Goal: Information Seeking & Learning: Learn about a topic

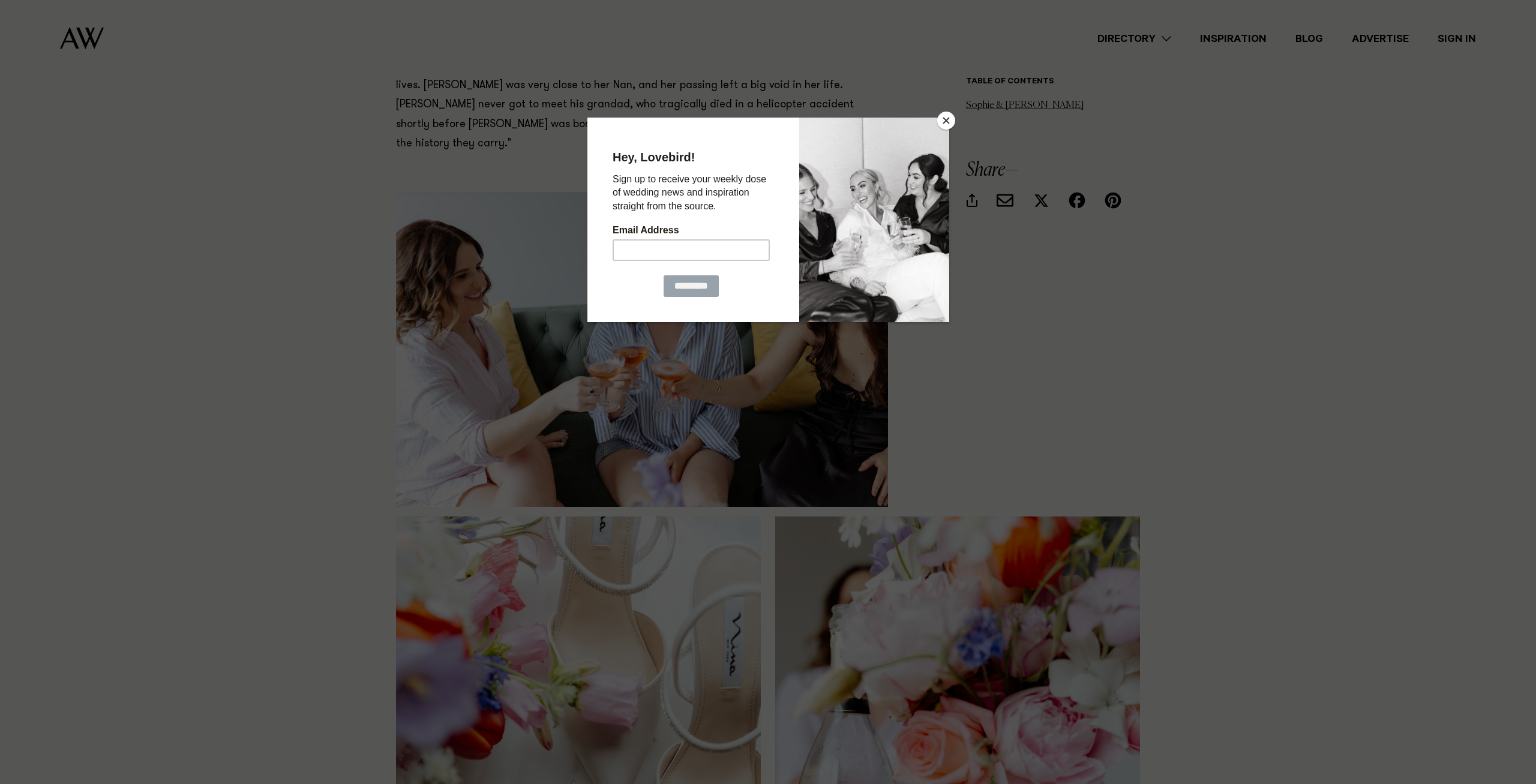
click at [947, 115] on button "Close" at bounding box center [946, 121] width 18 height 18
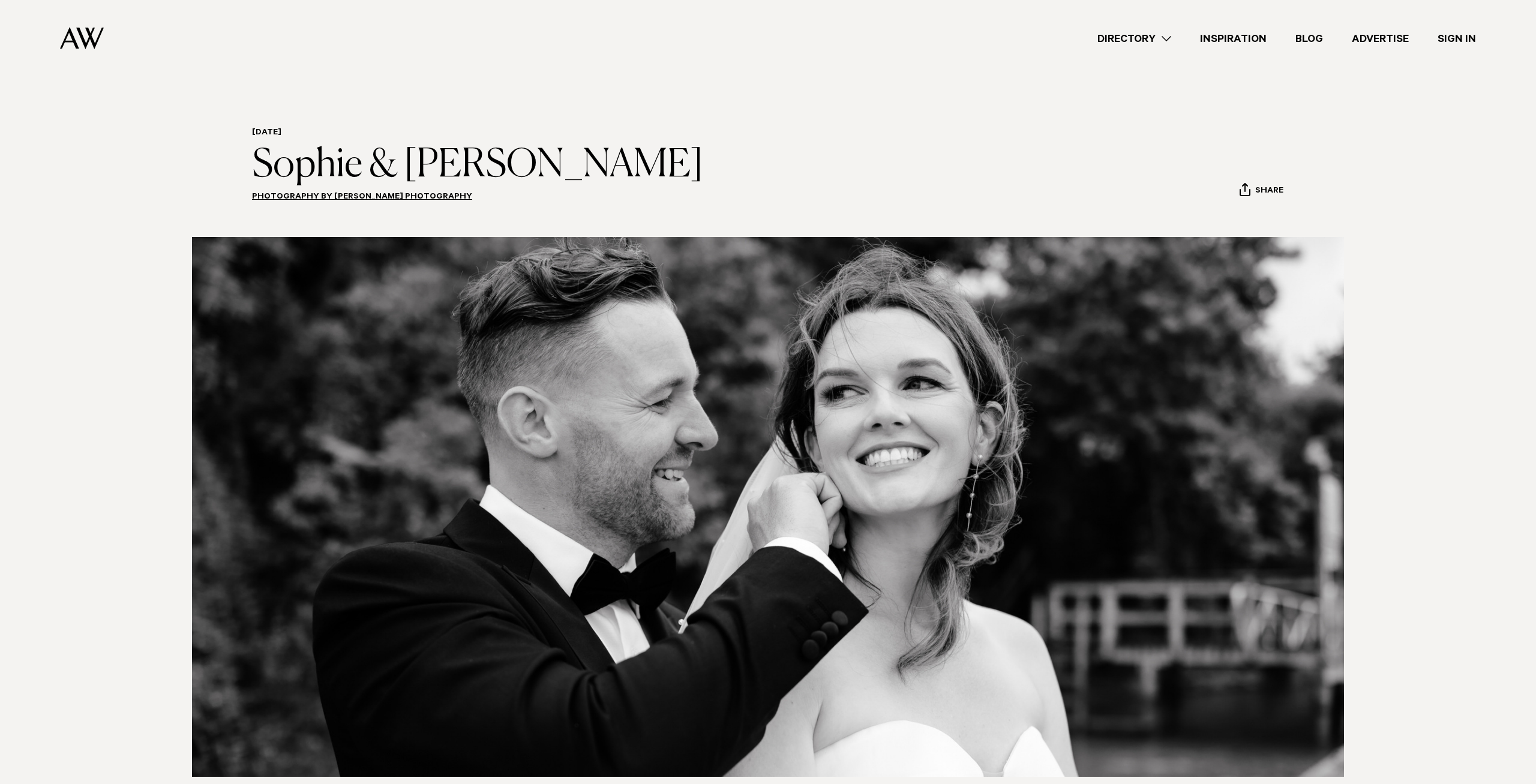
click at [1164, 39] on link "Directory" at bounding box center [1135, 38] width 103 height 16
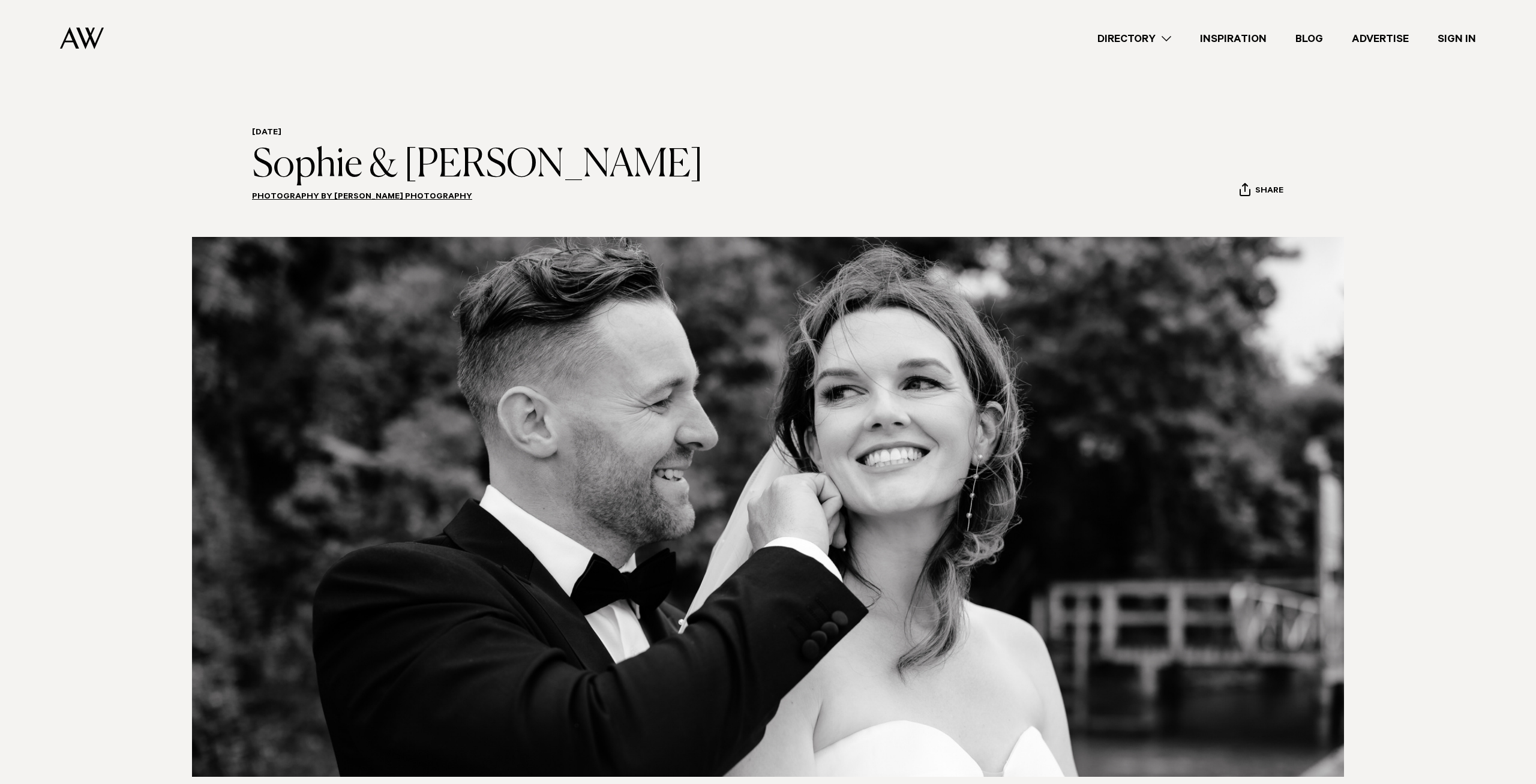
click at [1164, 33] on link "Directory" at bounding box center [1135, 38] width 103 height 16
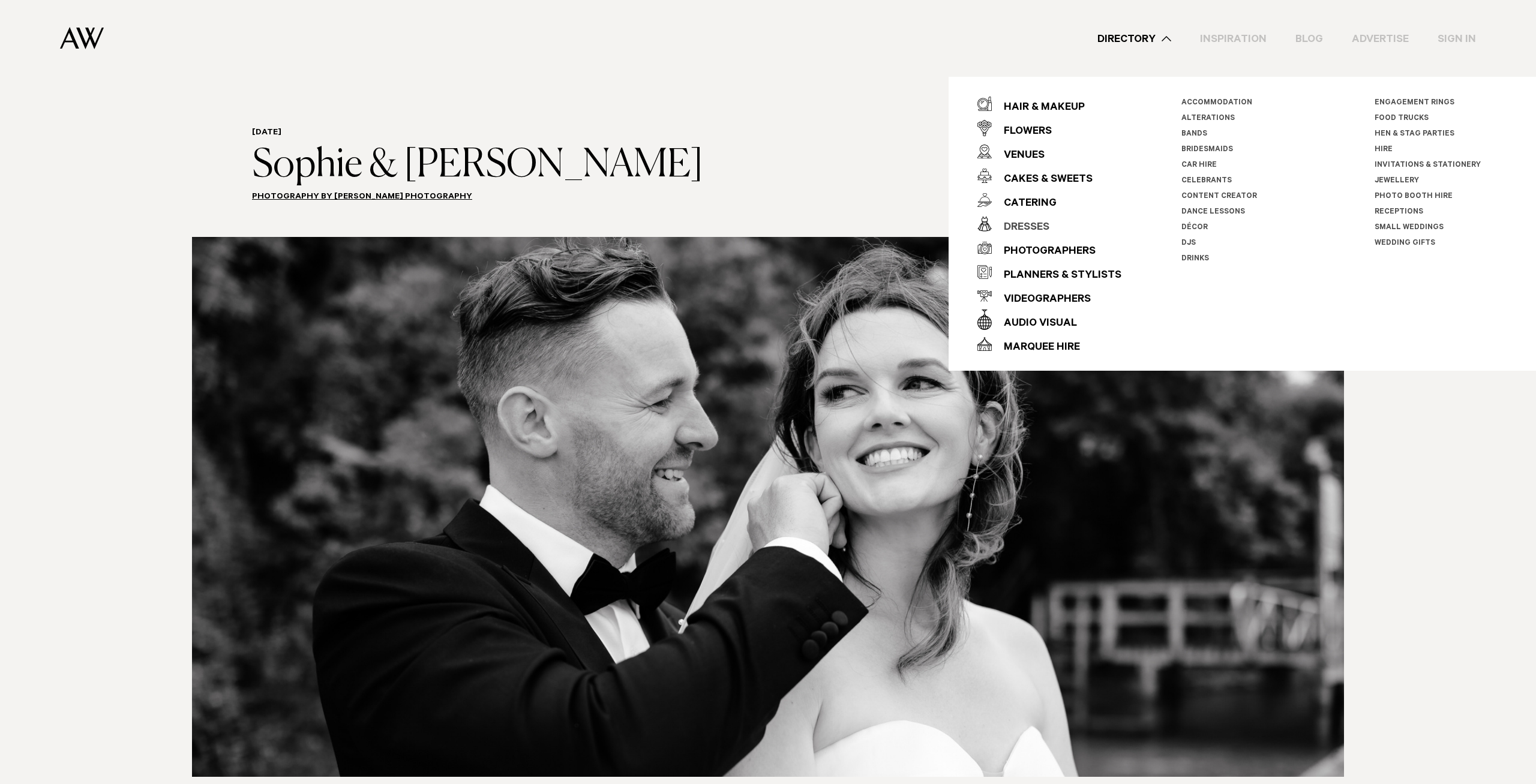
click at [1041, 239] on div "Dresses" at bounding box center [1020, 228] width 57 height 24
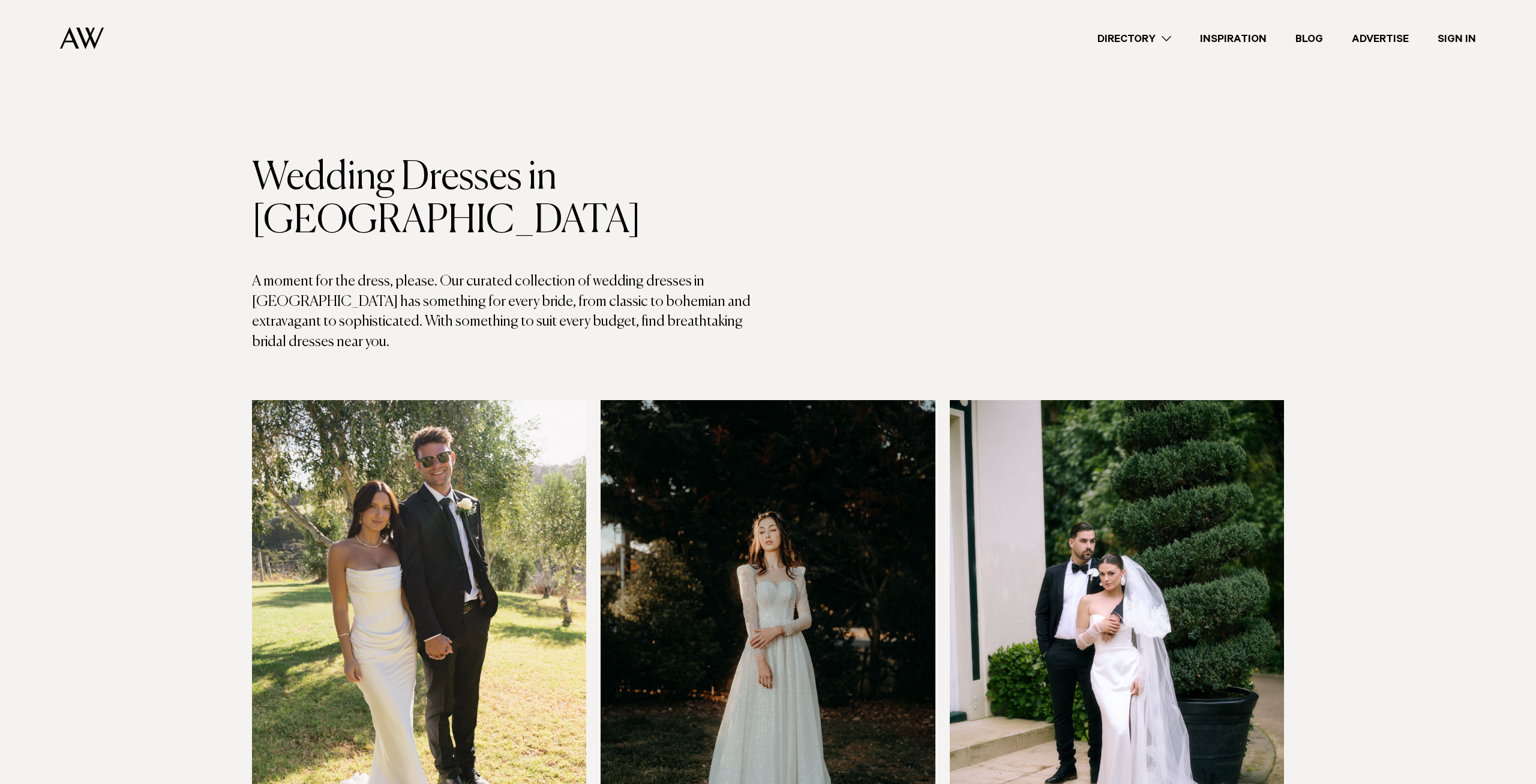
click at [1170, 45] on link "Directory" at bounding box center [1135, 38] width 103 height 16
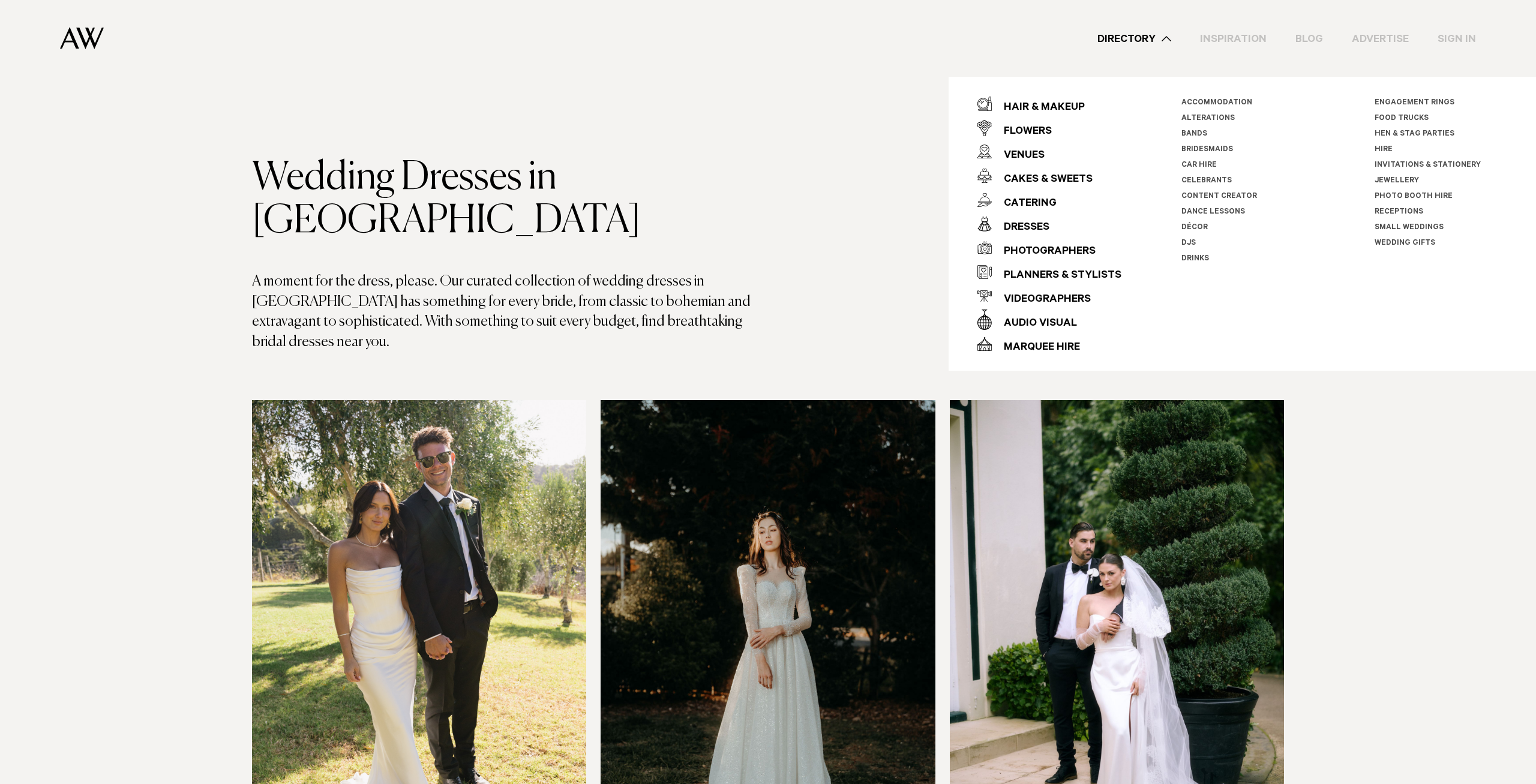
click at [1232, 40] on link "Inspiration" at bounding box center [1234, 38] width 96 height 16
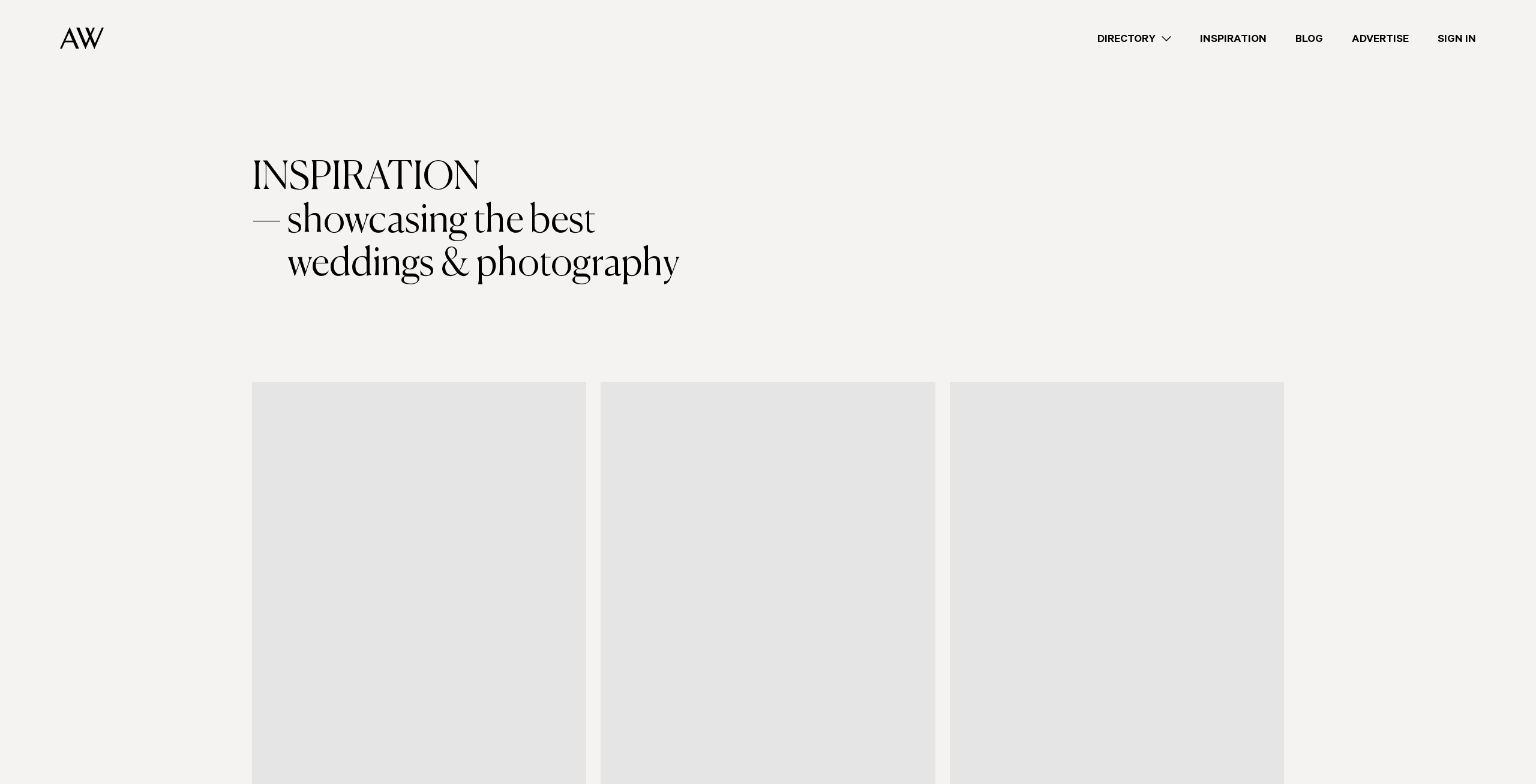
click at [1232, 40] on link "Inspiration" at bounding box center [1234, 38] width 96 height 16
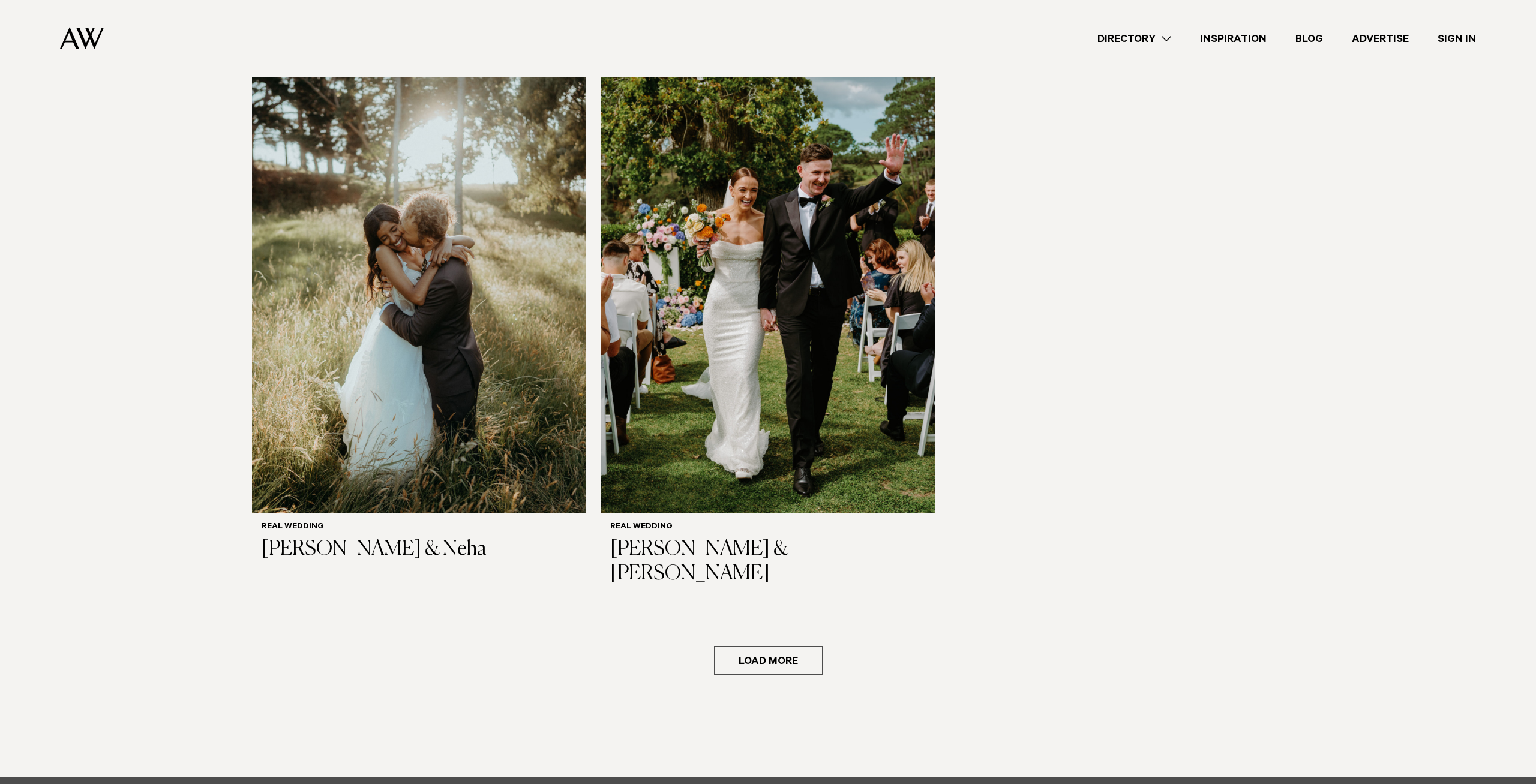
scroll to position [2142, 0]
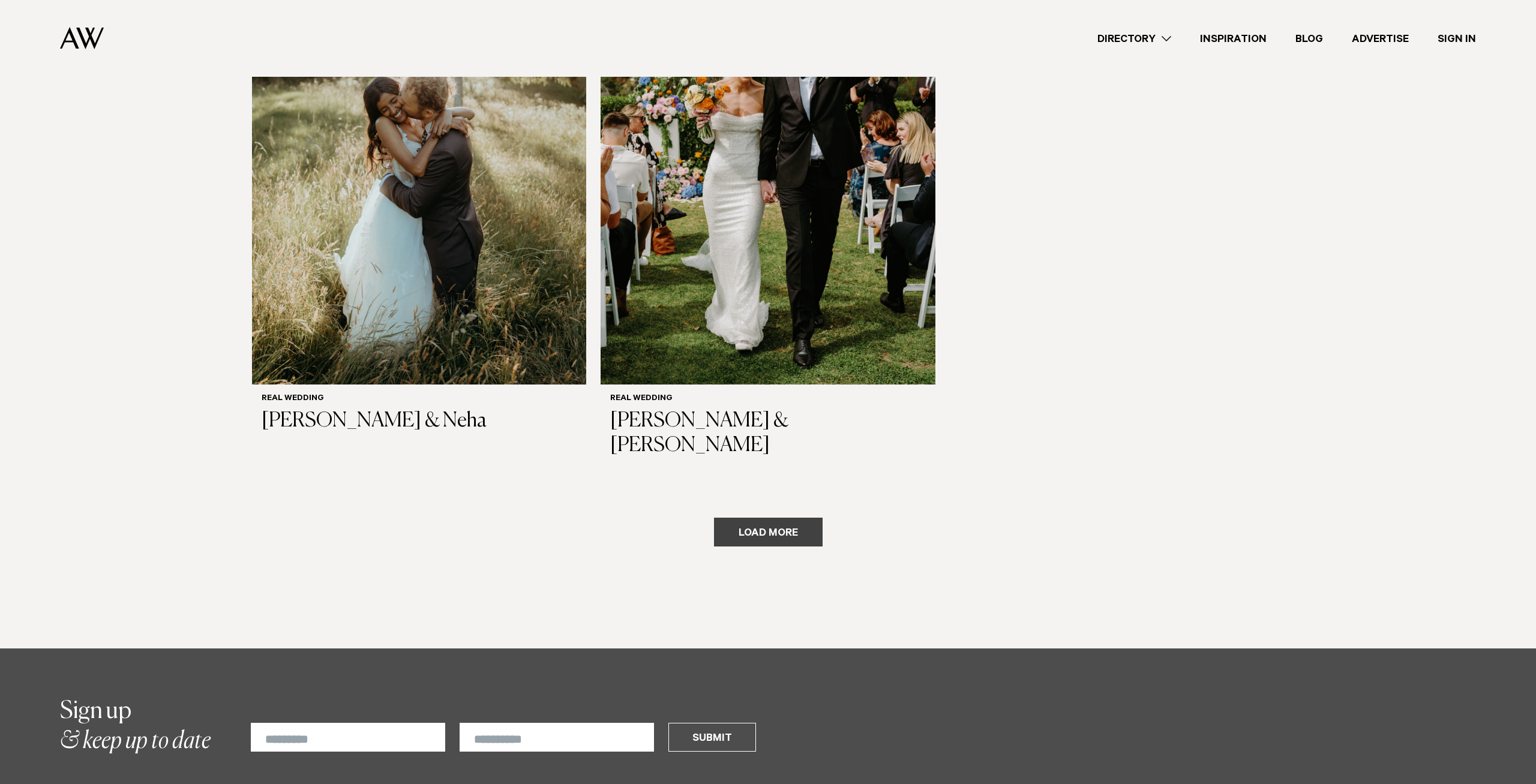
click at [822, 518] on button "Load more" at bounding box center [768, 533] width 109 height 29
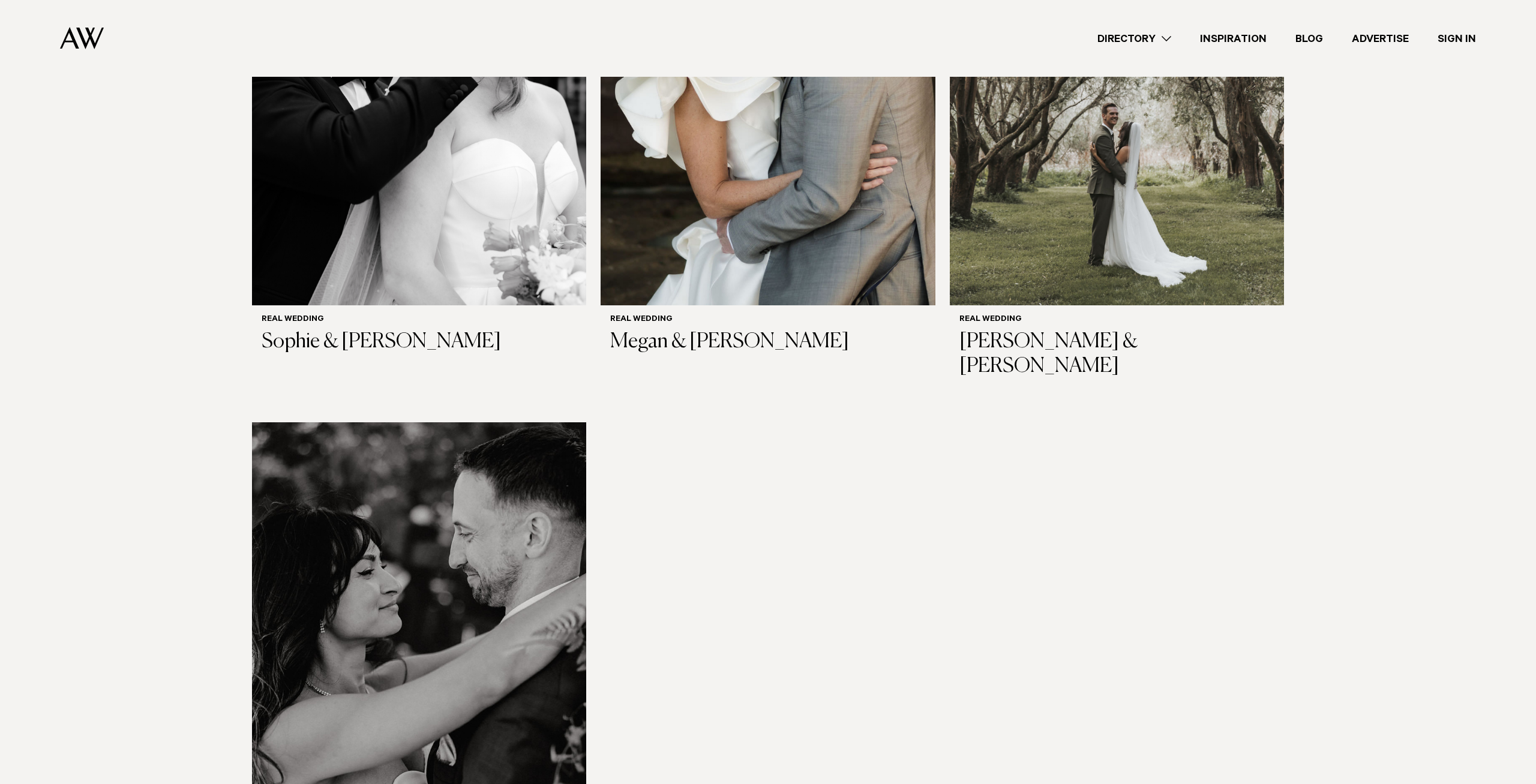
scroll to position [4100, 0]
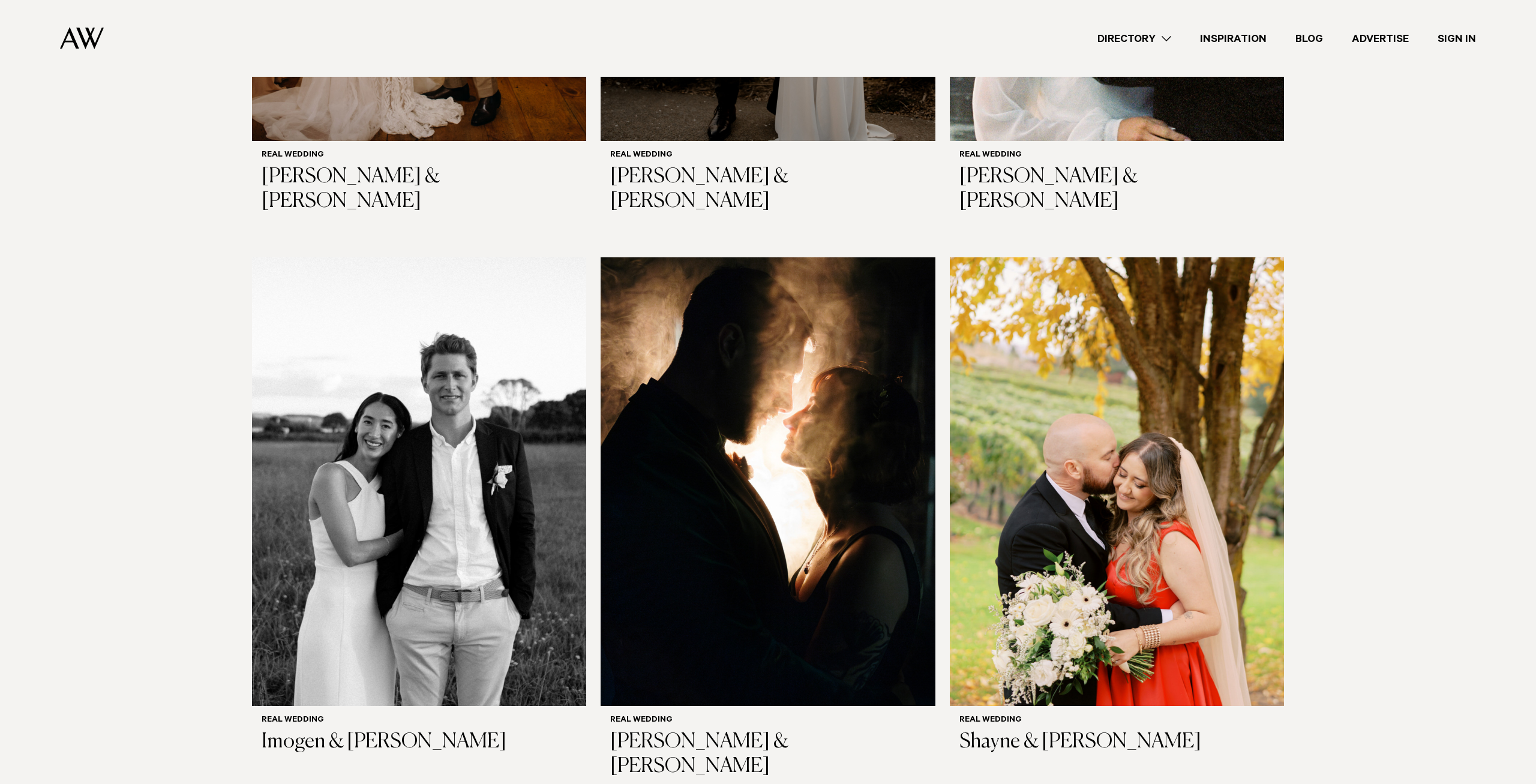
scroll to position [5936, 0]
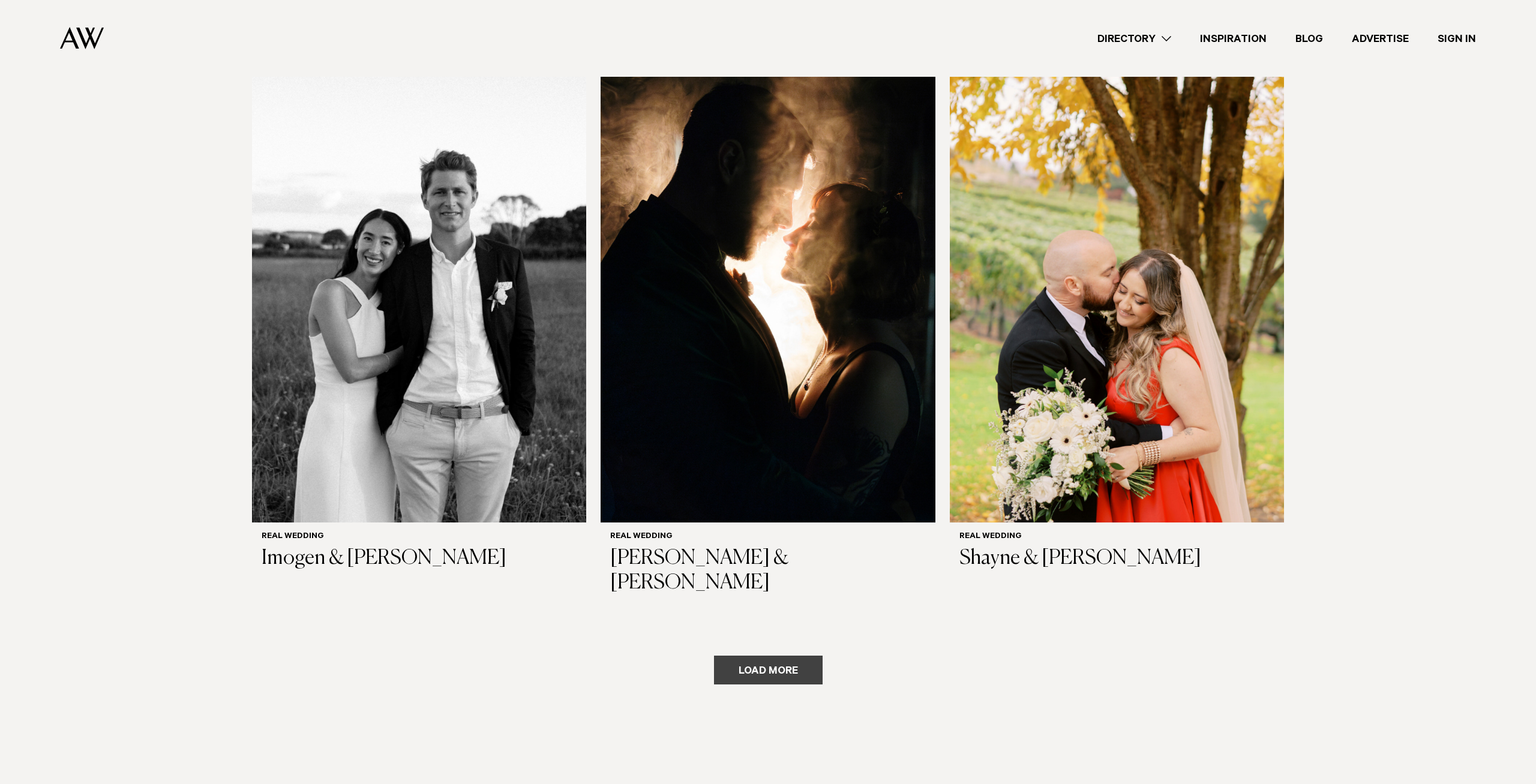
click at [753, 656] on button "Load more" at bounding box center [768, 670] width 109 height 29
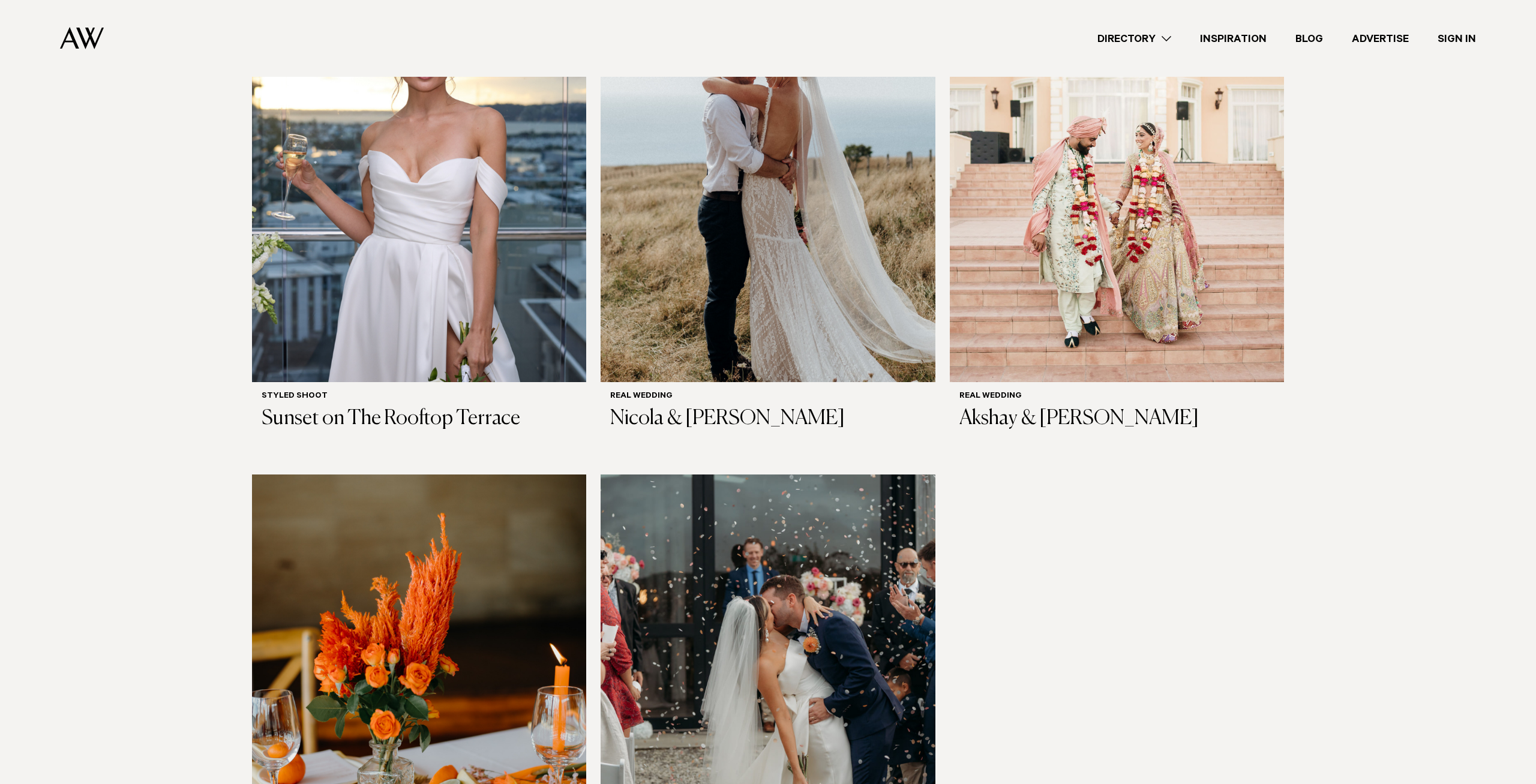
scroll to position [7833, 0]
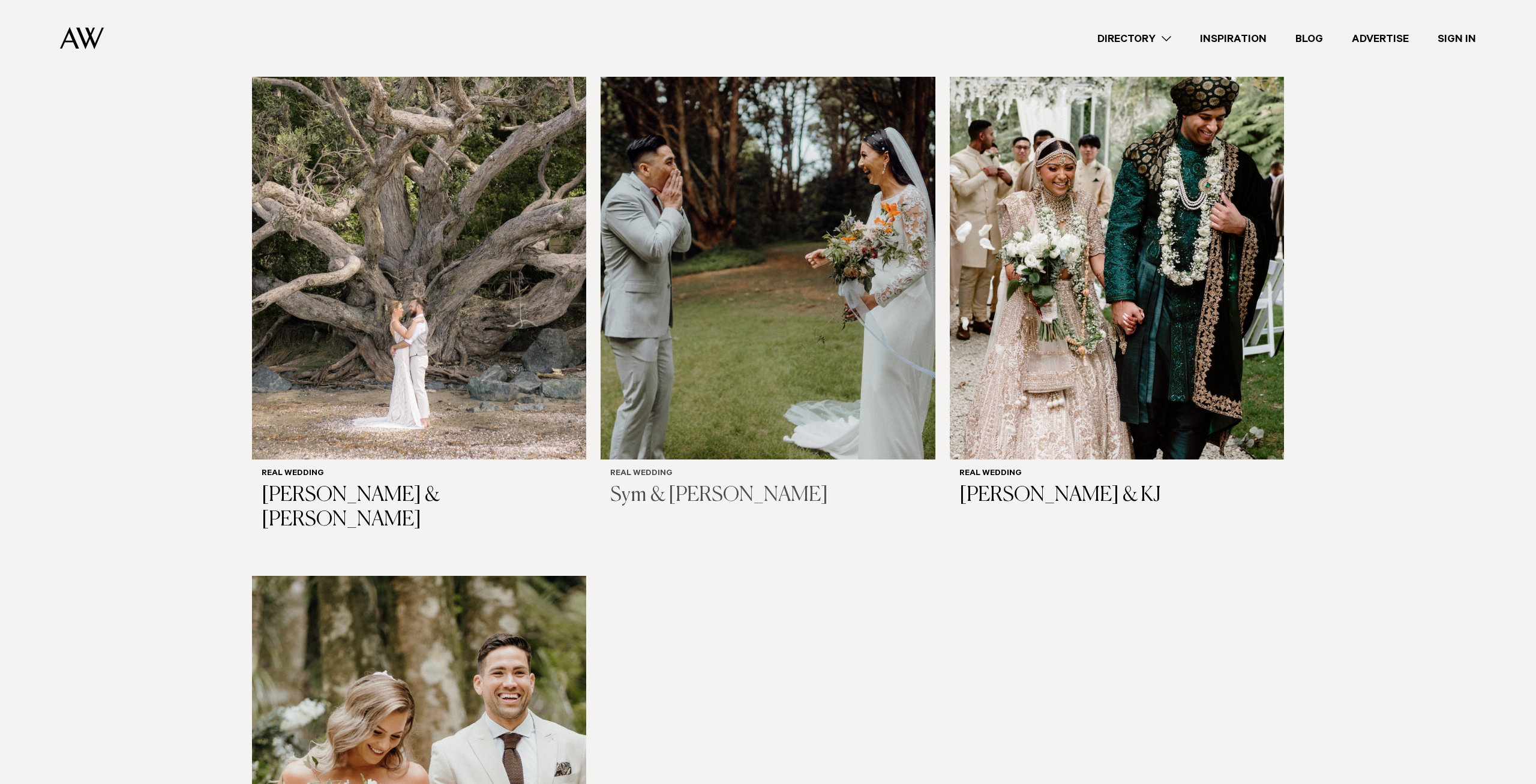
scroll to position [9975, 0]
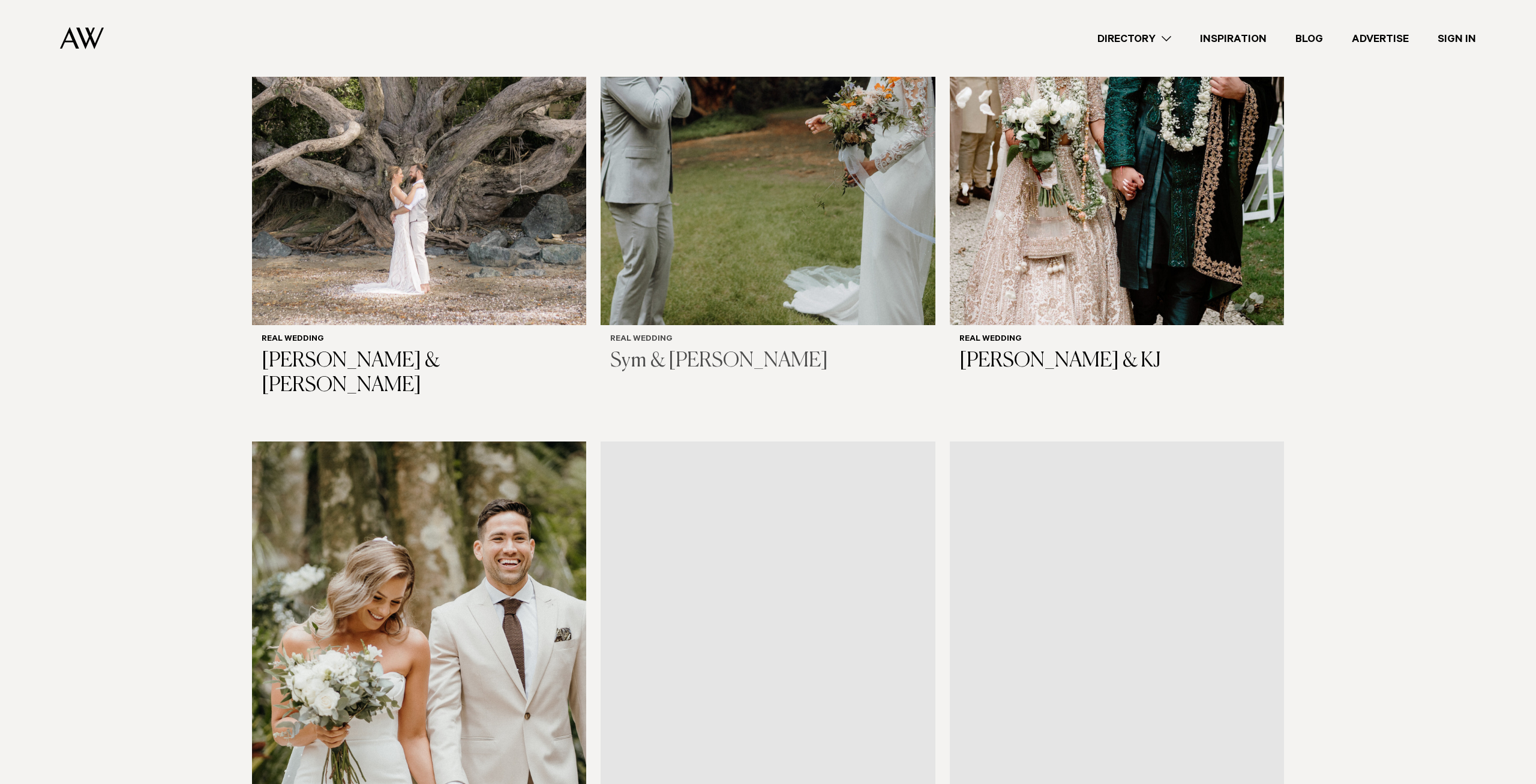
scroll to position [10036, 0]
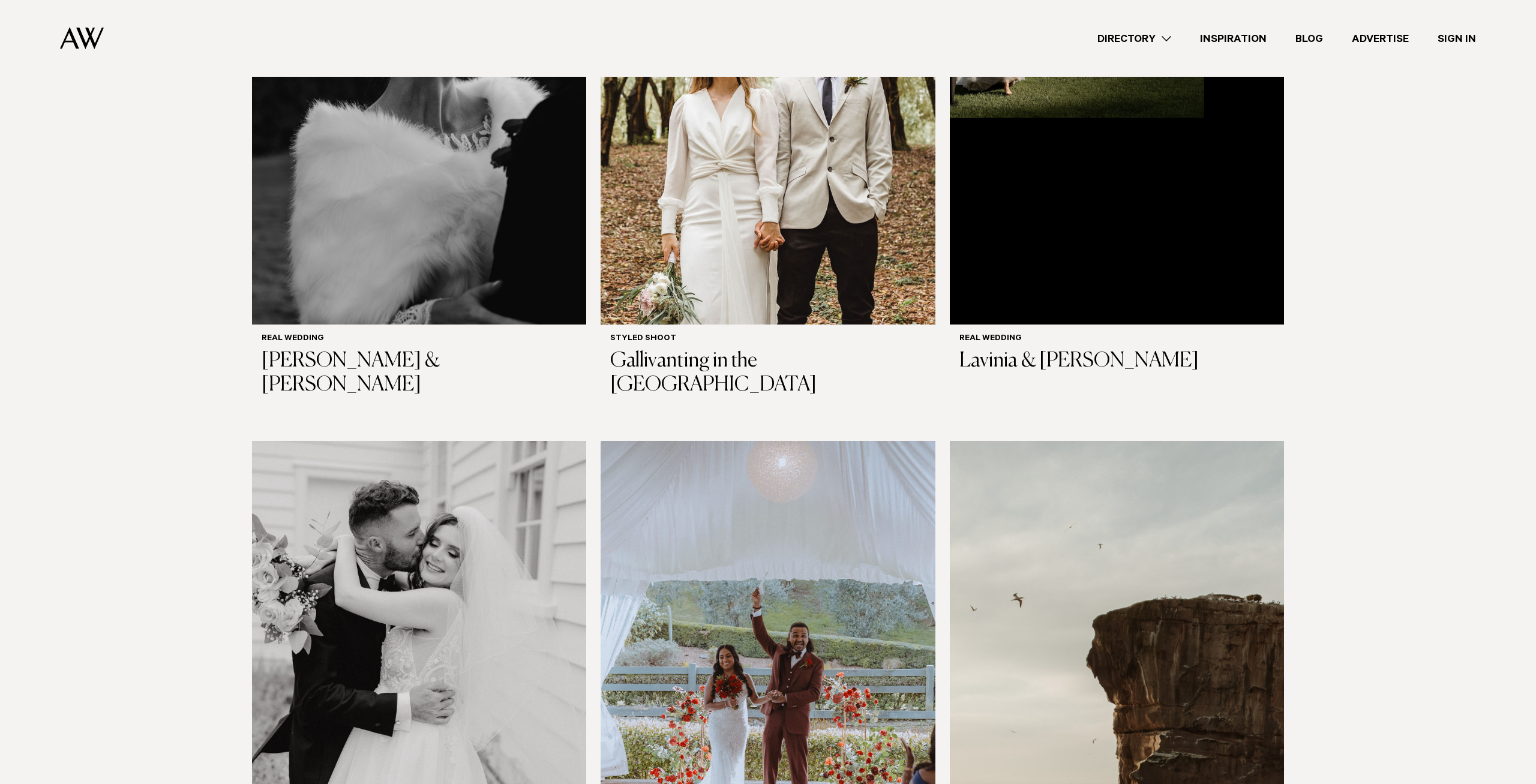
scroll to position [11750, 0]
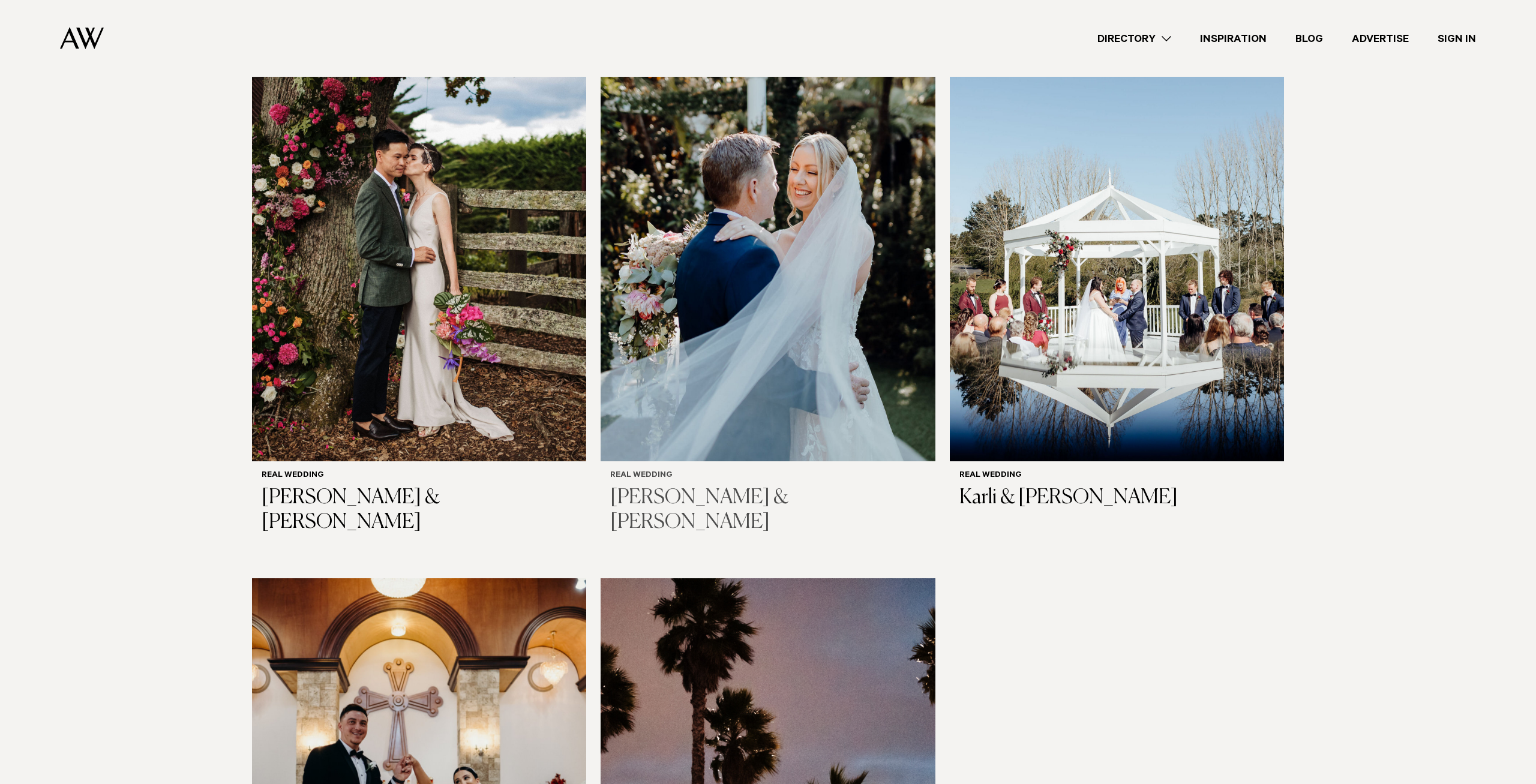
scroll to position [13891, 0]
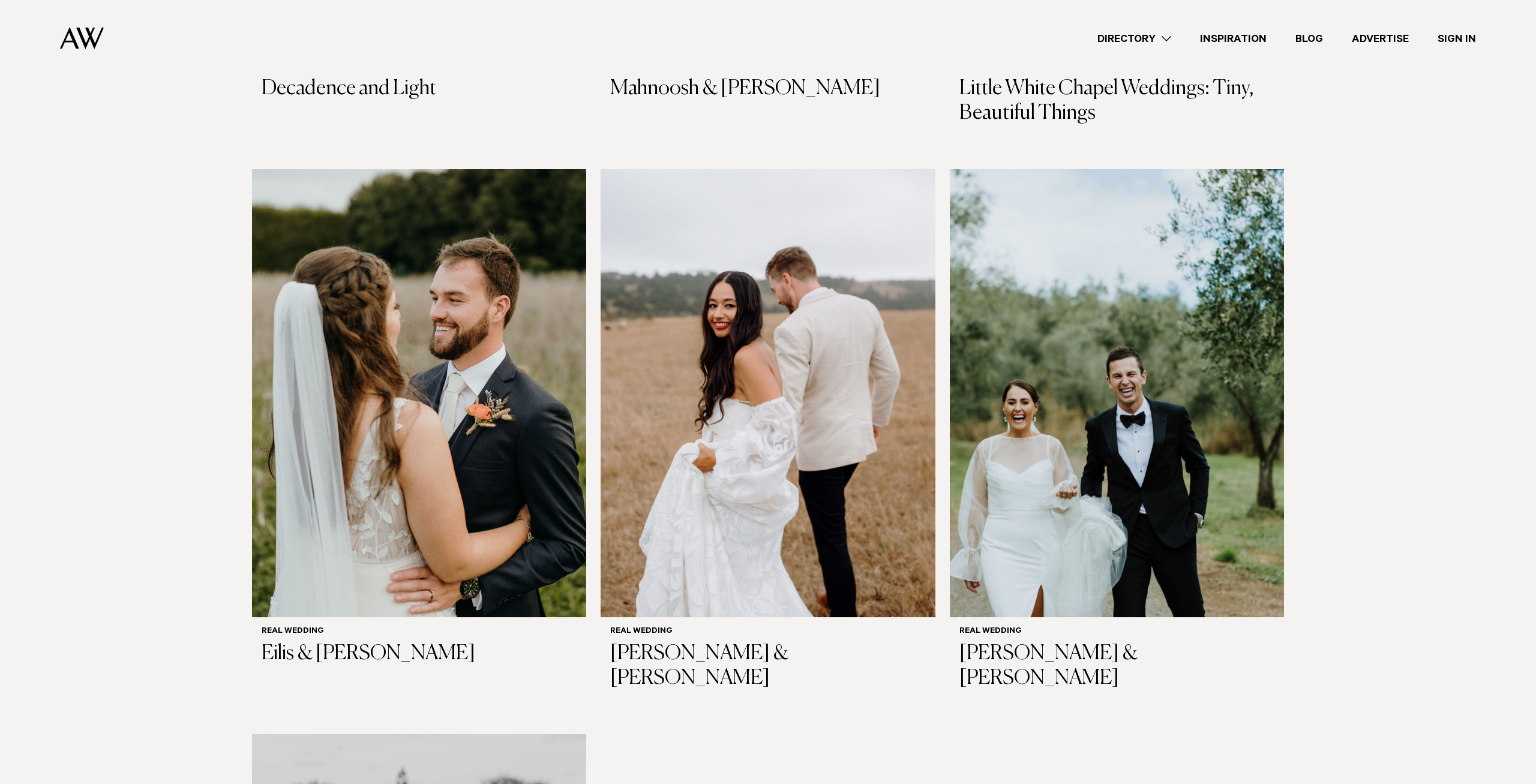
scroll to position [15972, 0]
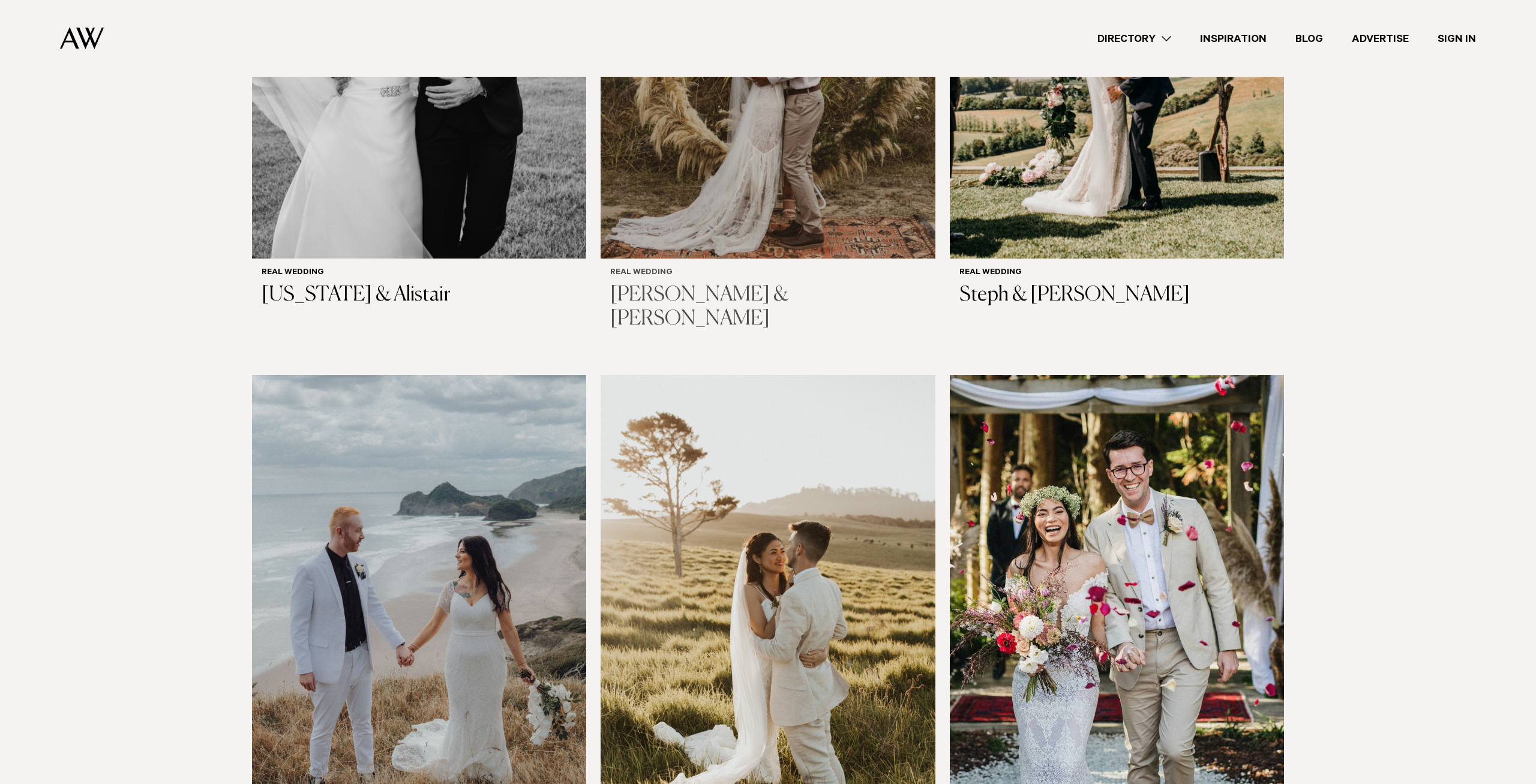
scroll to position [17686, 0]
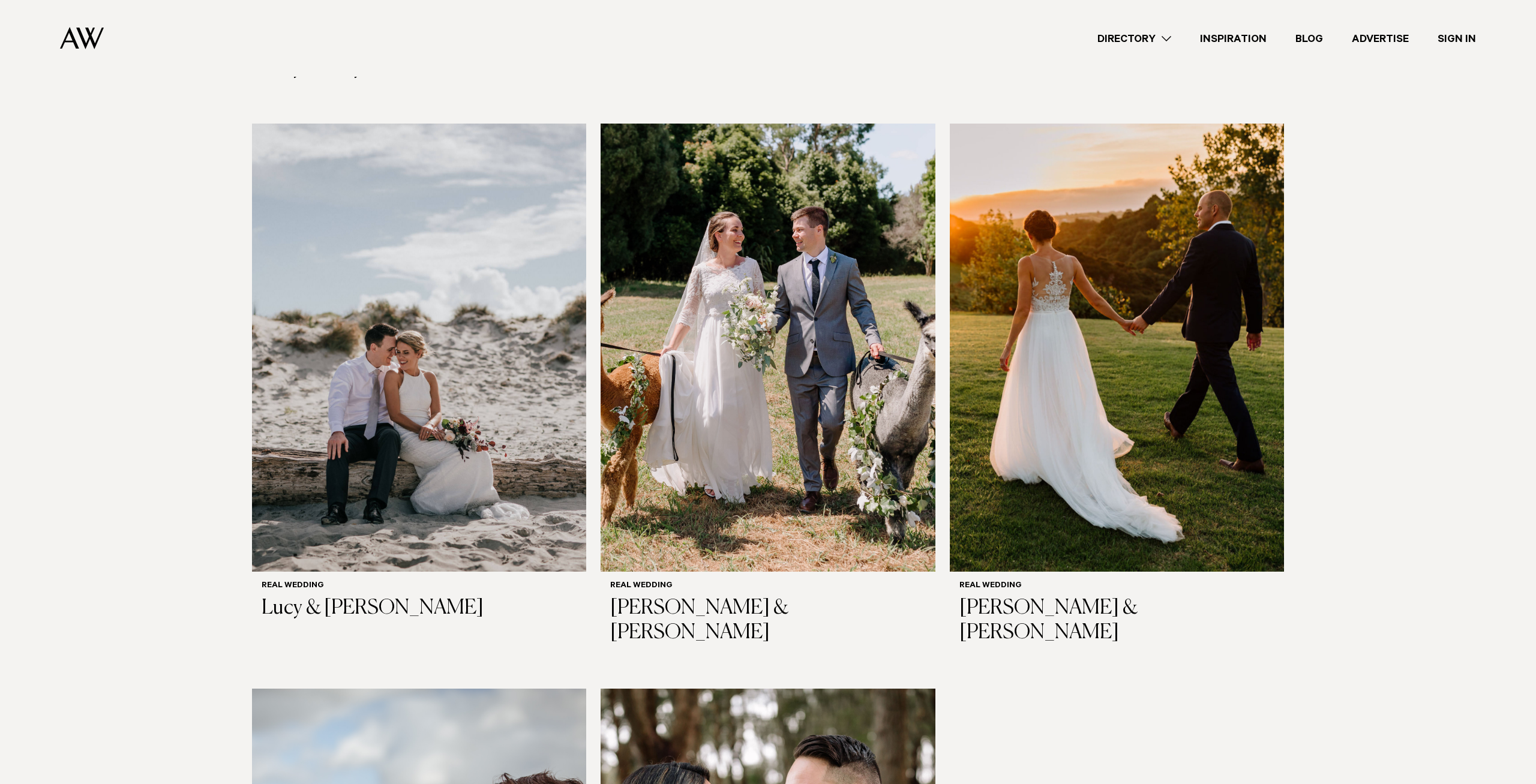
scroll to position [20073, 0]
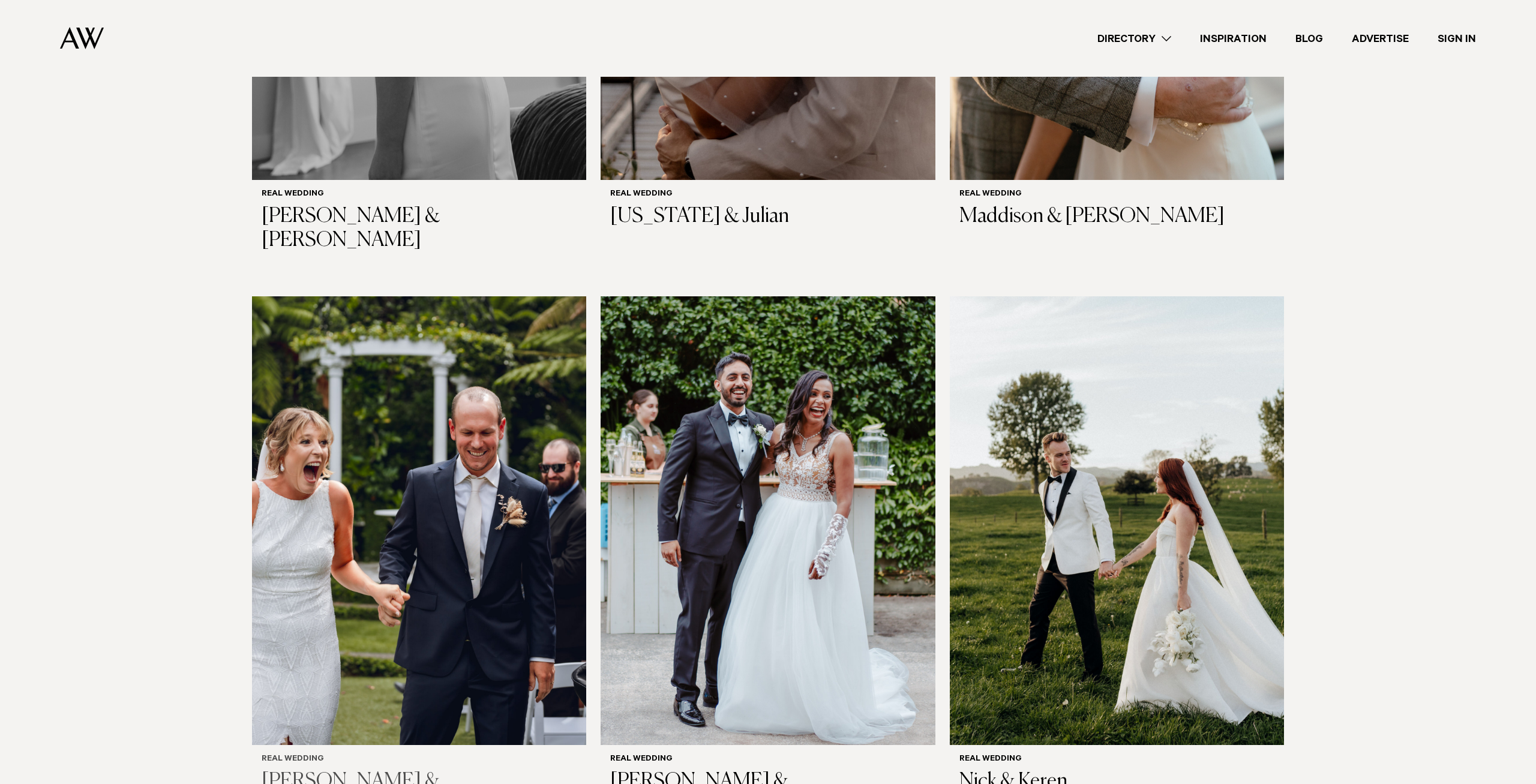
scroll to position [6854, 0]
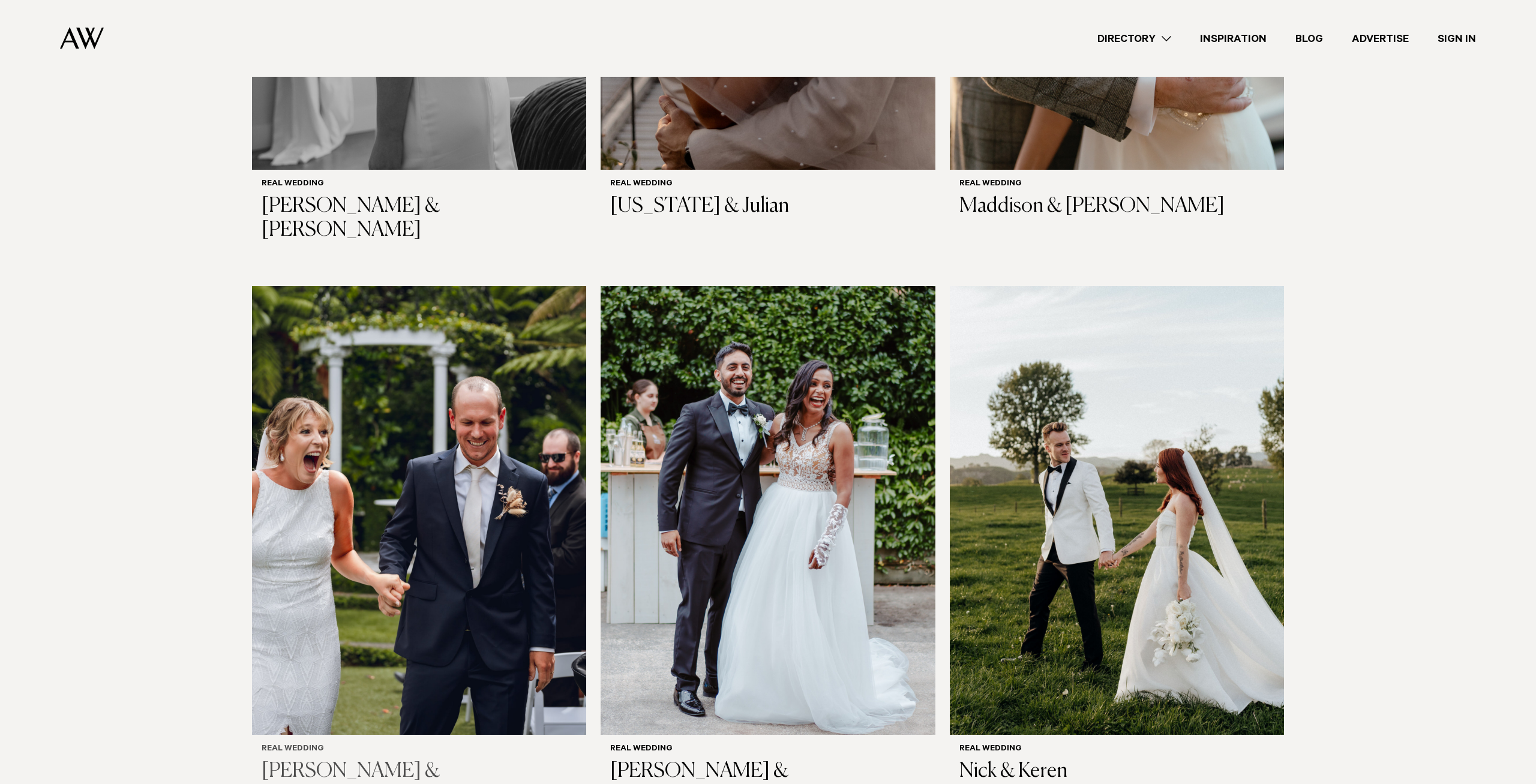
click at [343, 759] on h3 "[PERSON_NAME] & [PERSON_NAME]" at bounding box center [419, 784] width 315 height 50
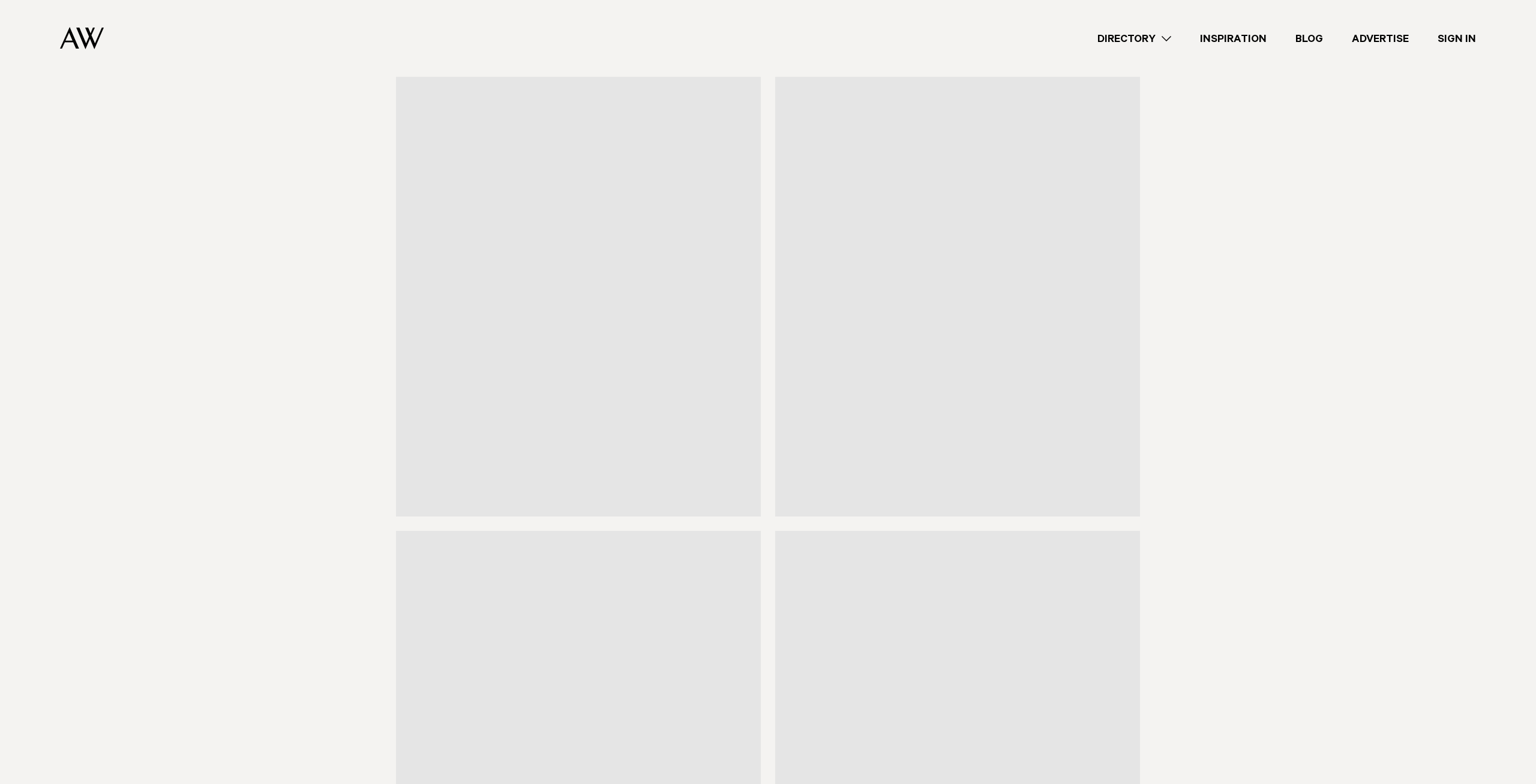
scroll to position [15238, 0]
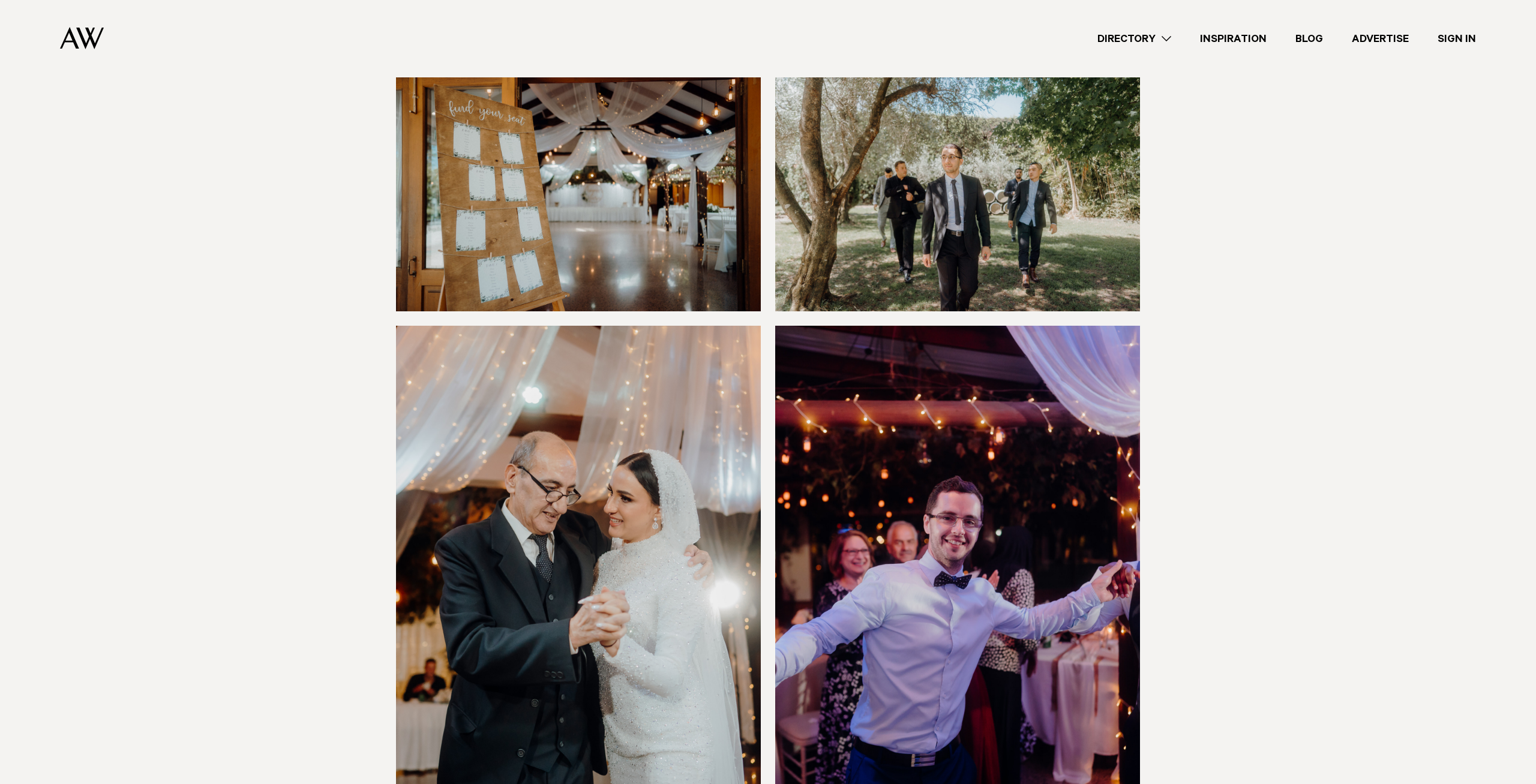
scroll to position [8157, 0]
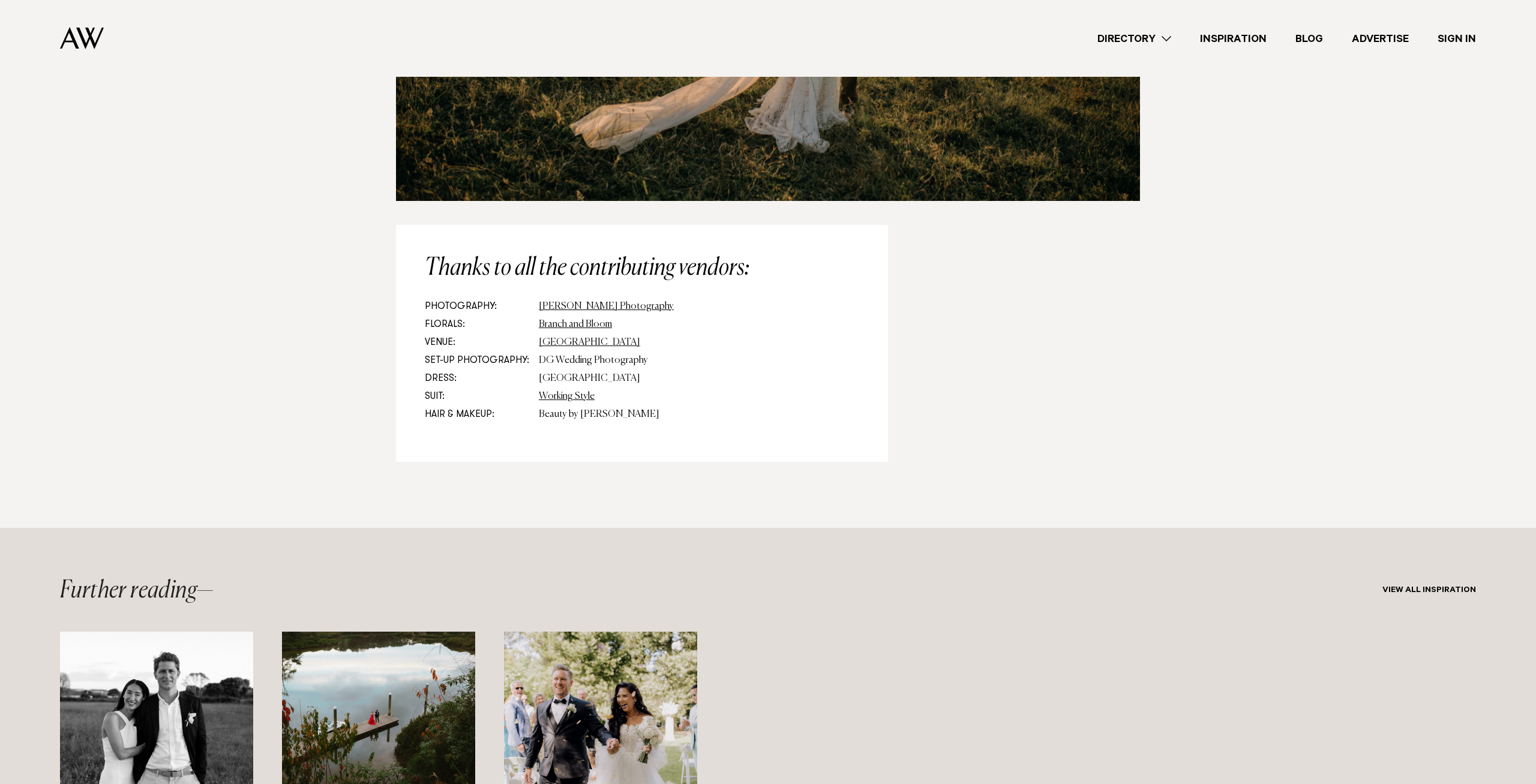
scroll to position [5814, 0]
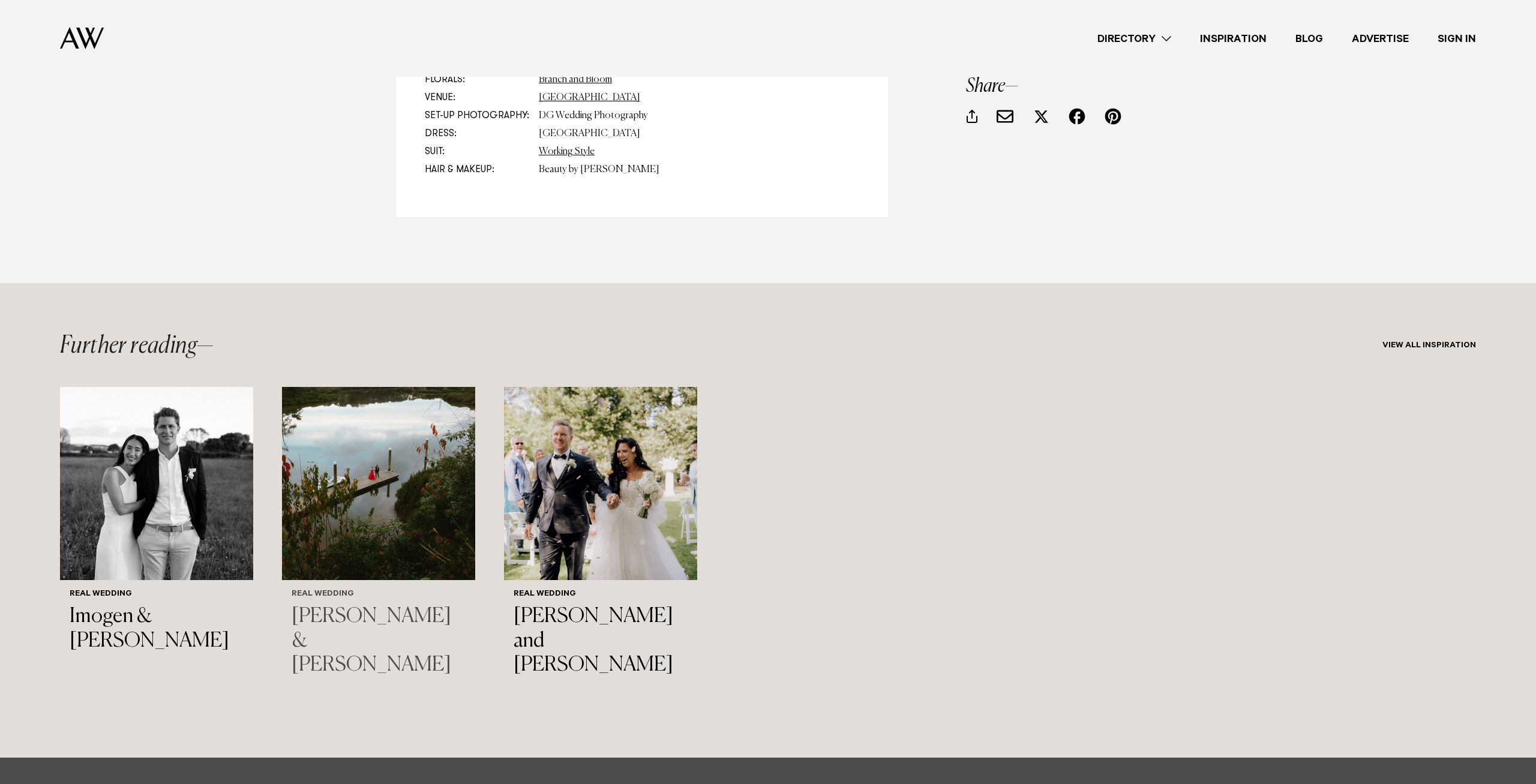
click at [355, 510] on img "2 / 3" at bounding box center [379, 484] width 193 height 193
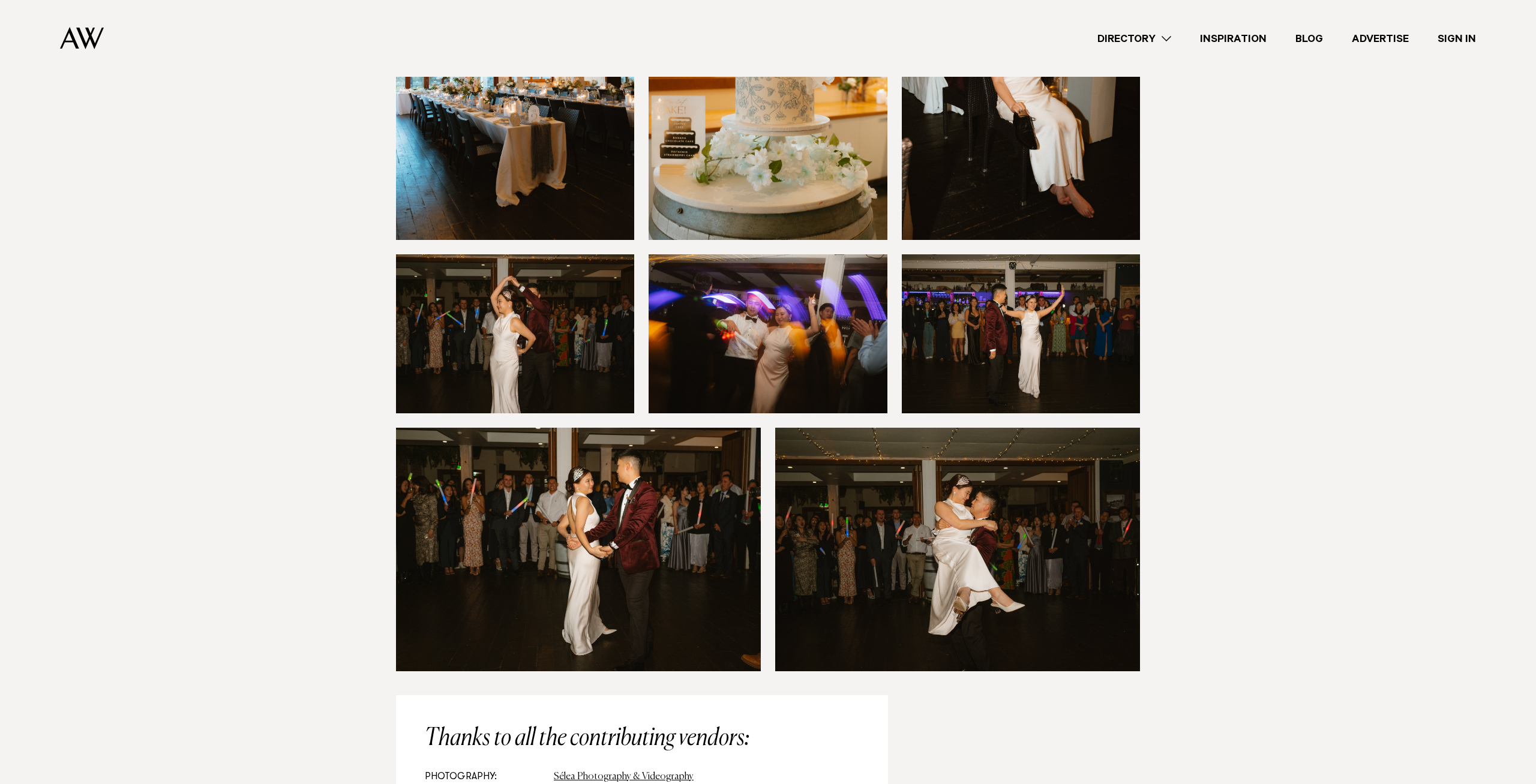
scroll to position [8669, 0]
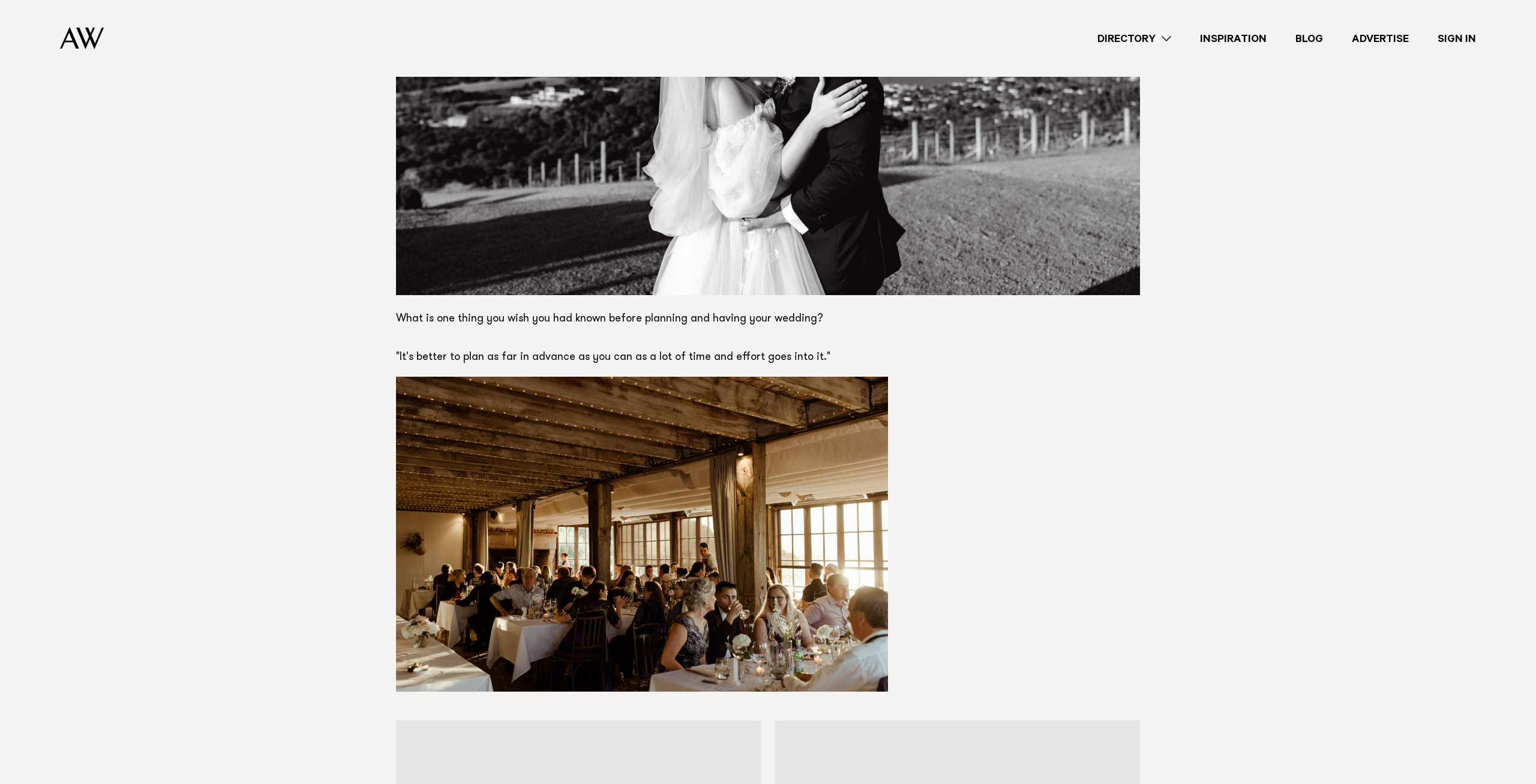
scroll to position [11872, 0]
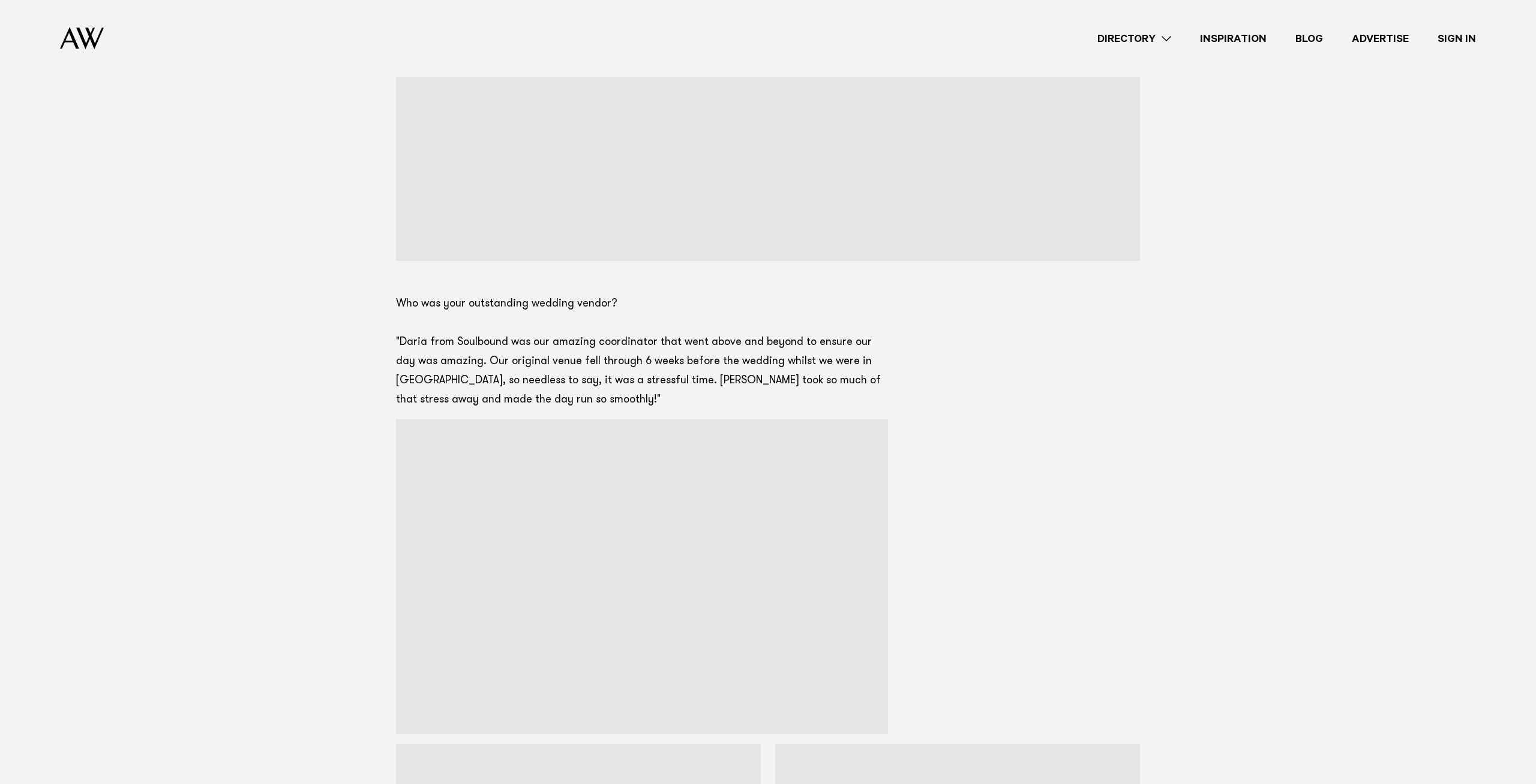
scroll to position [11421, 0]
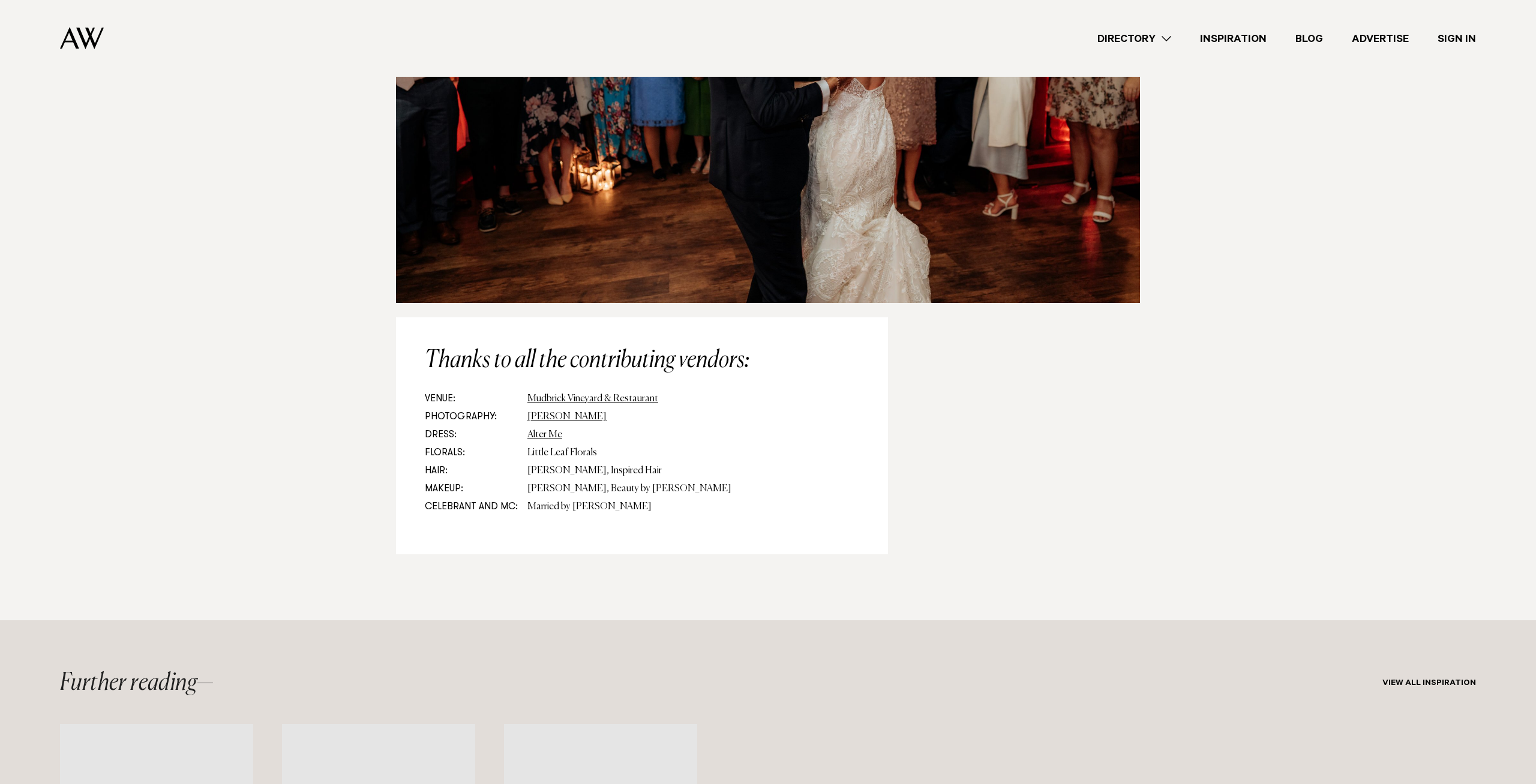
scroll to position [12973, 0]
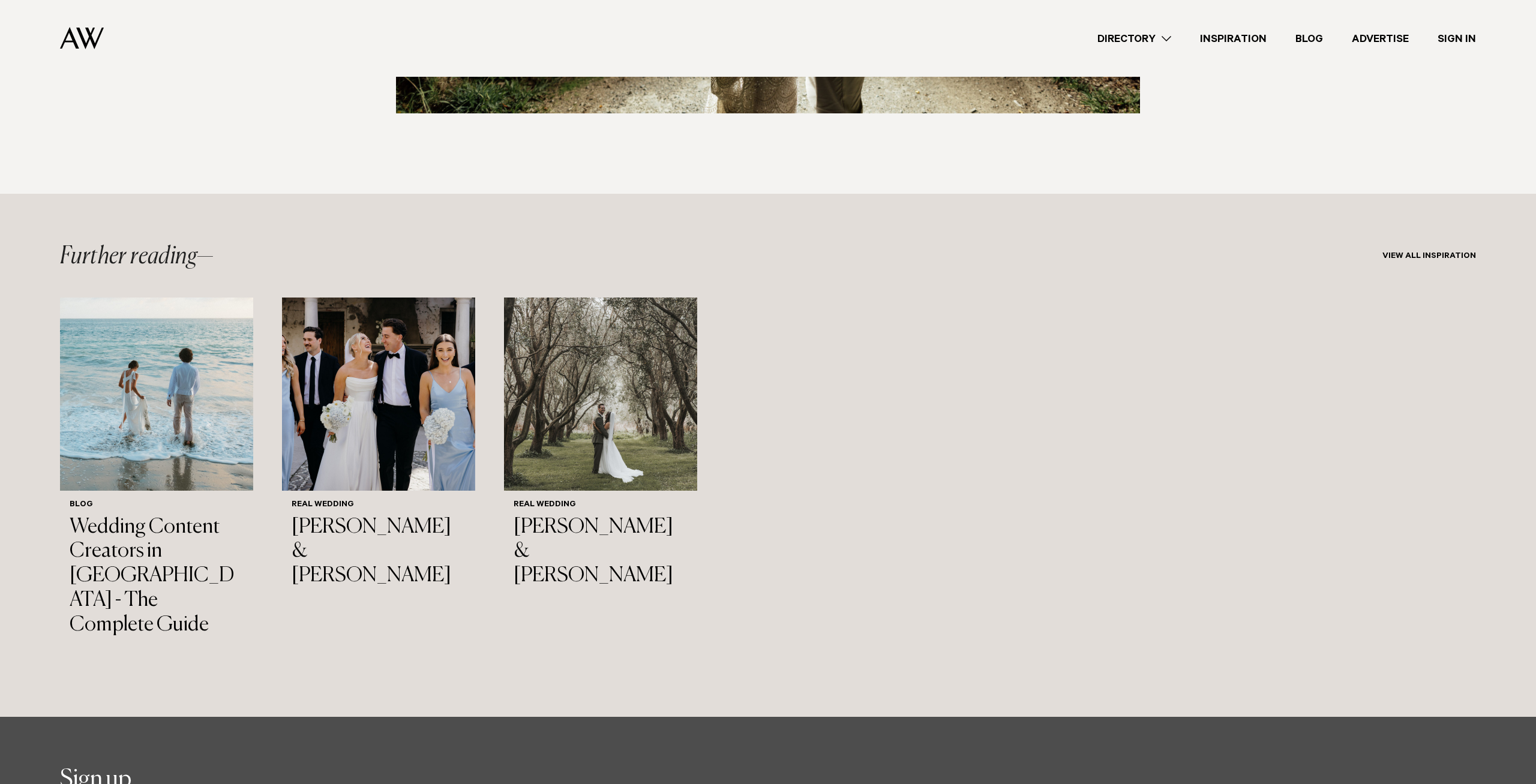
scroll to position [21918, 0]
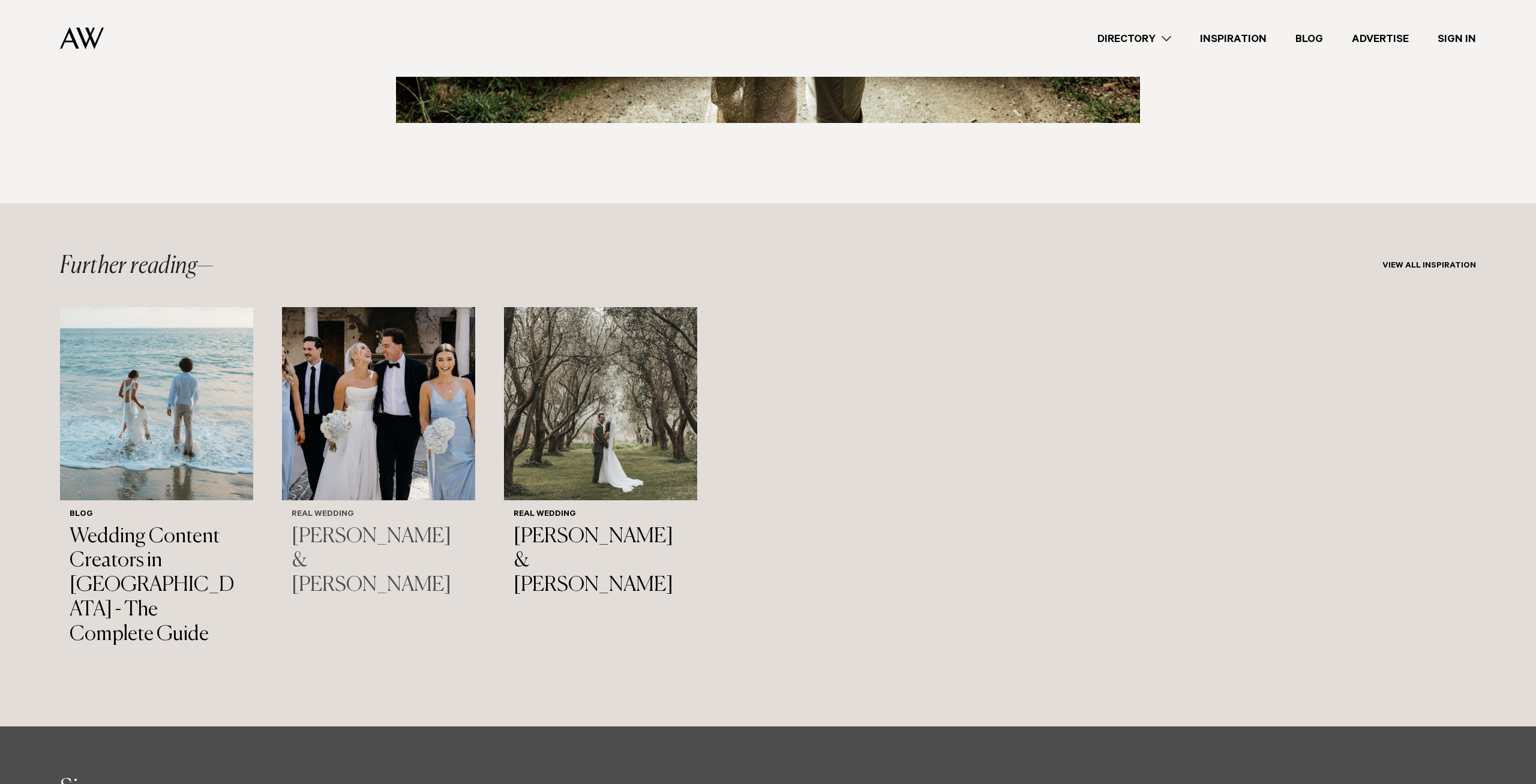
click at [341, 525] on h3 "Hannah & Lucas" at bounding box center [379, 562] width 174 height 74
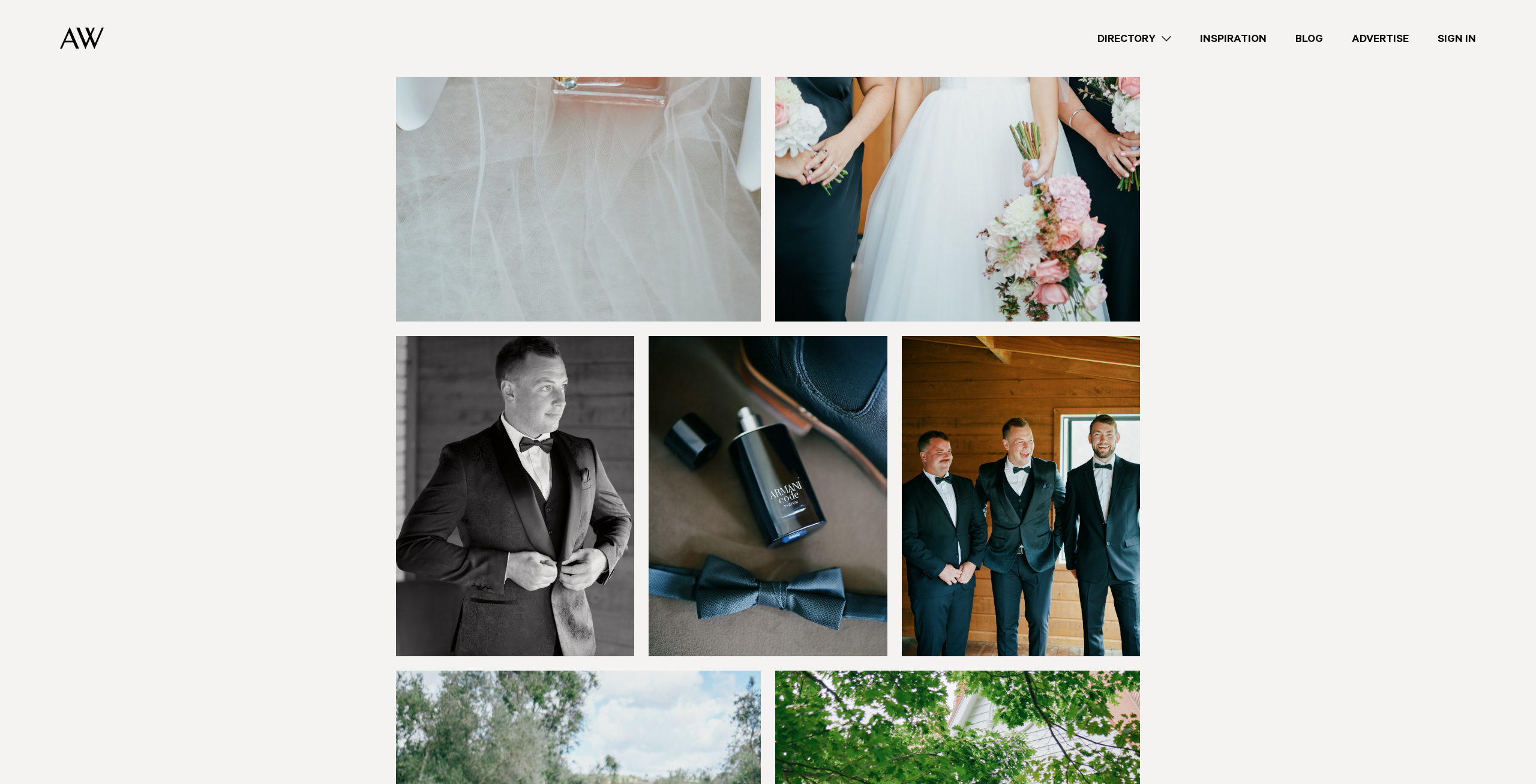
scroll to position [3611, 0]
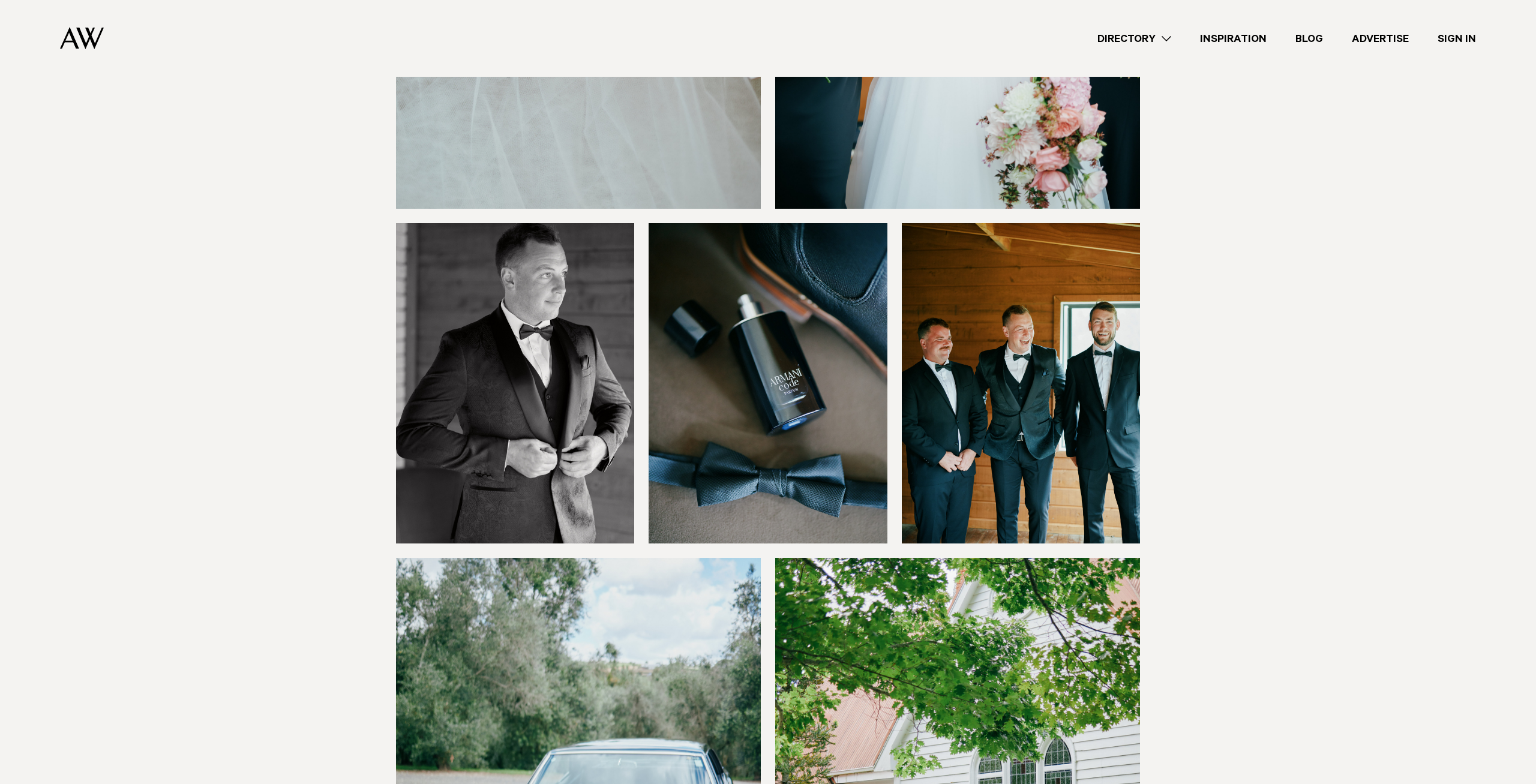
drag, startPoint x: 1527, startPoint y: 196, endPoint x: 1518, endPoint y: 741, distance: 545.1
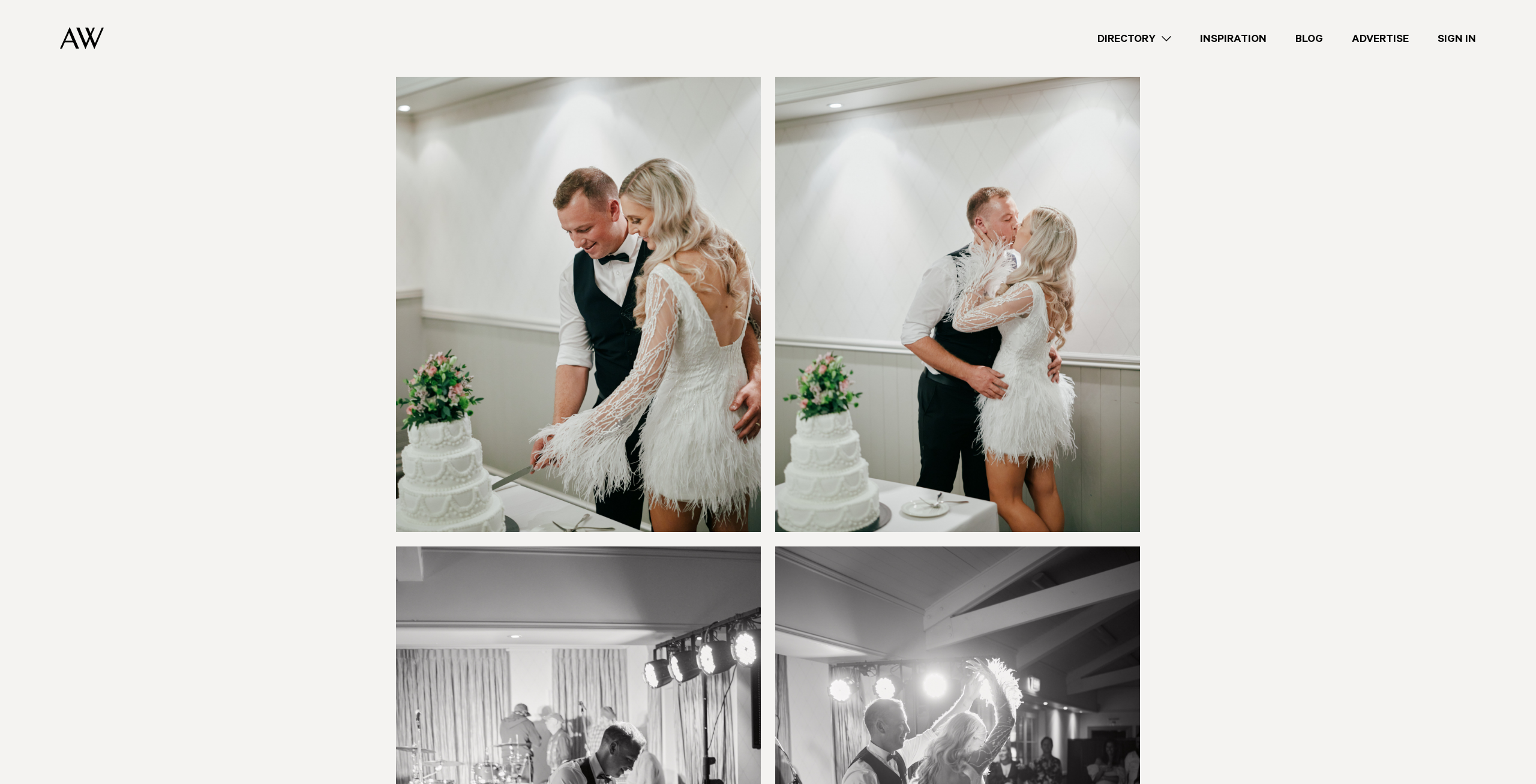
scroll to position [13885, 0]
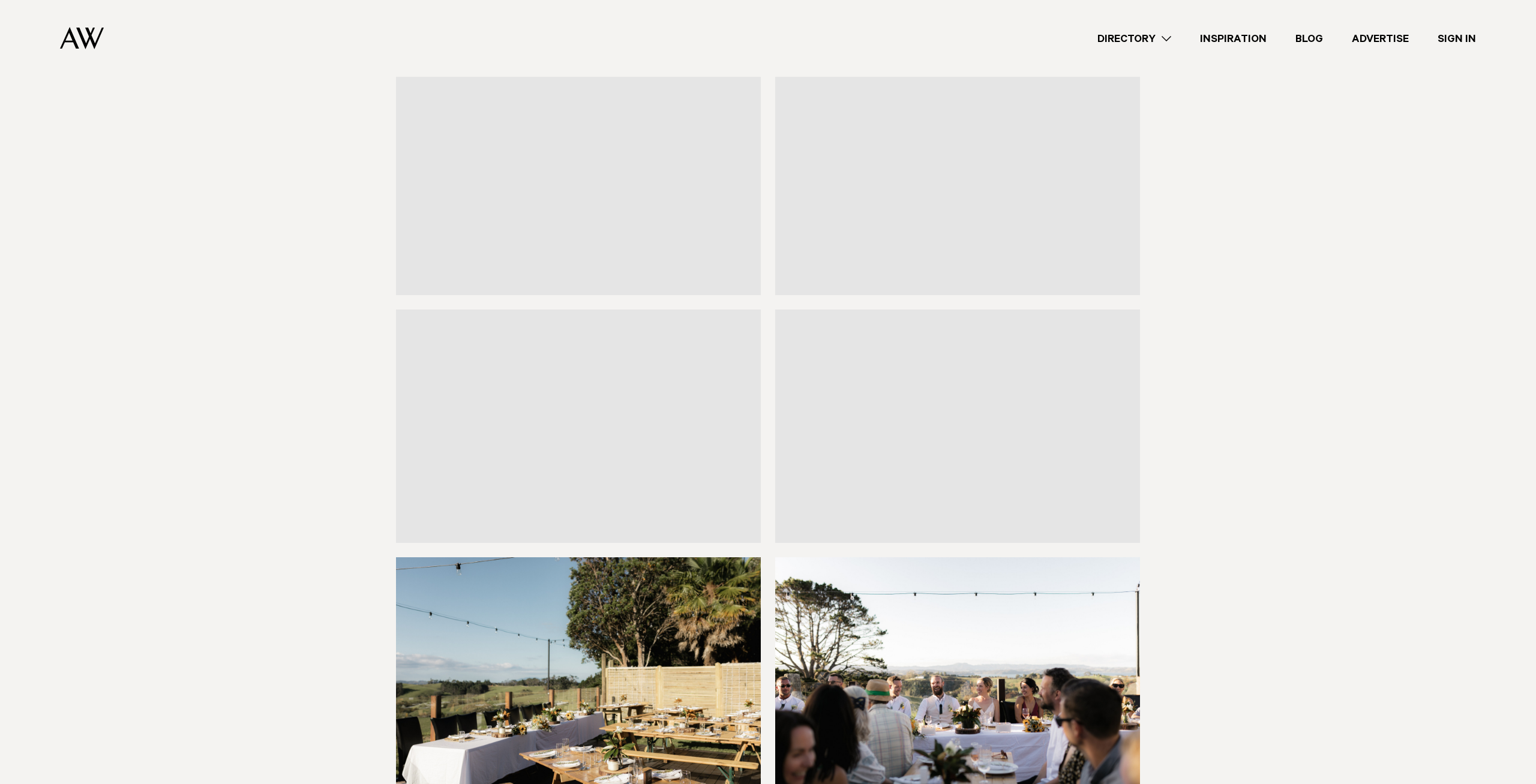
scroll to position [6784, 0]
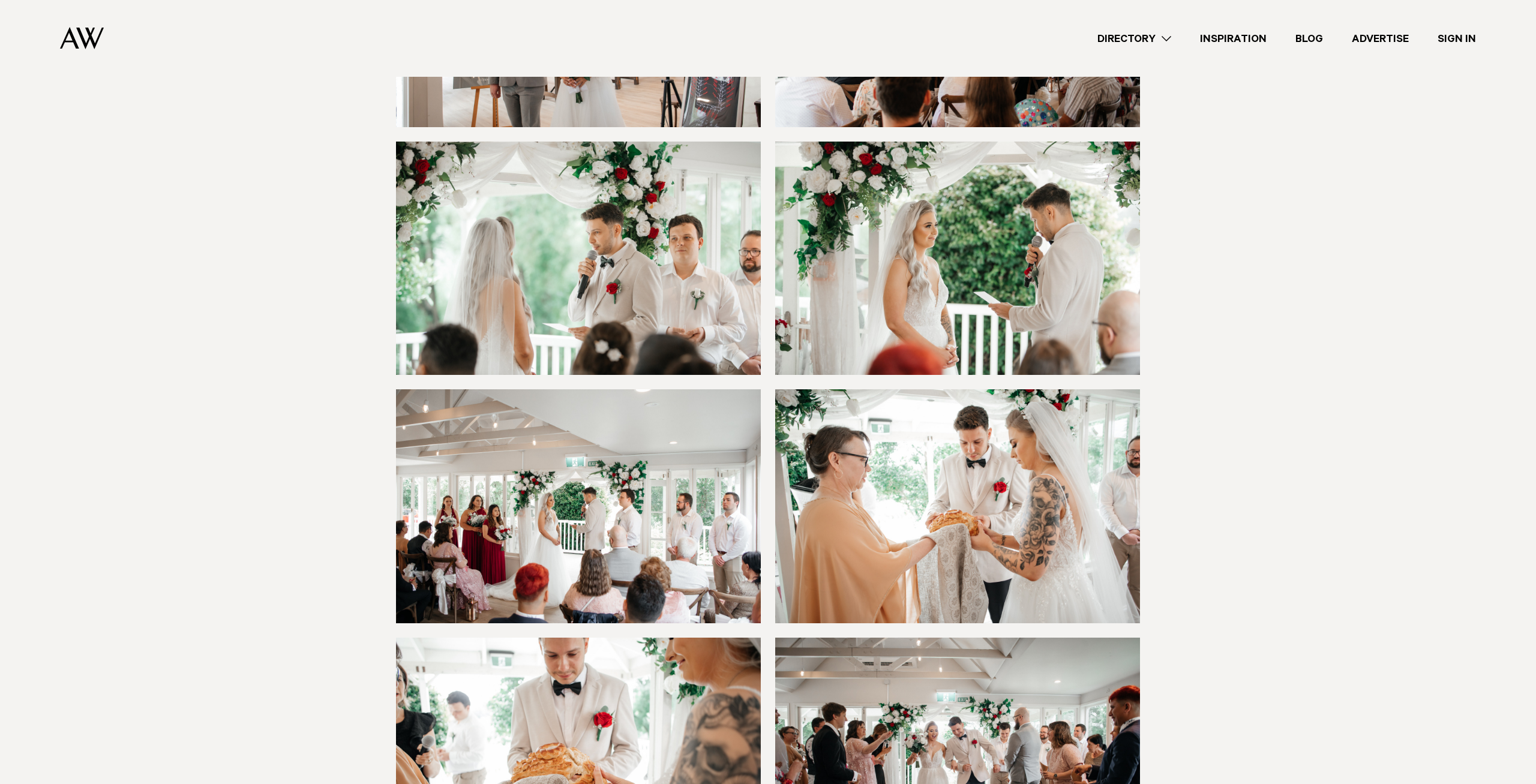
scroll to position [2646, 0]
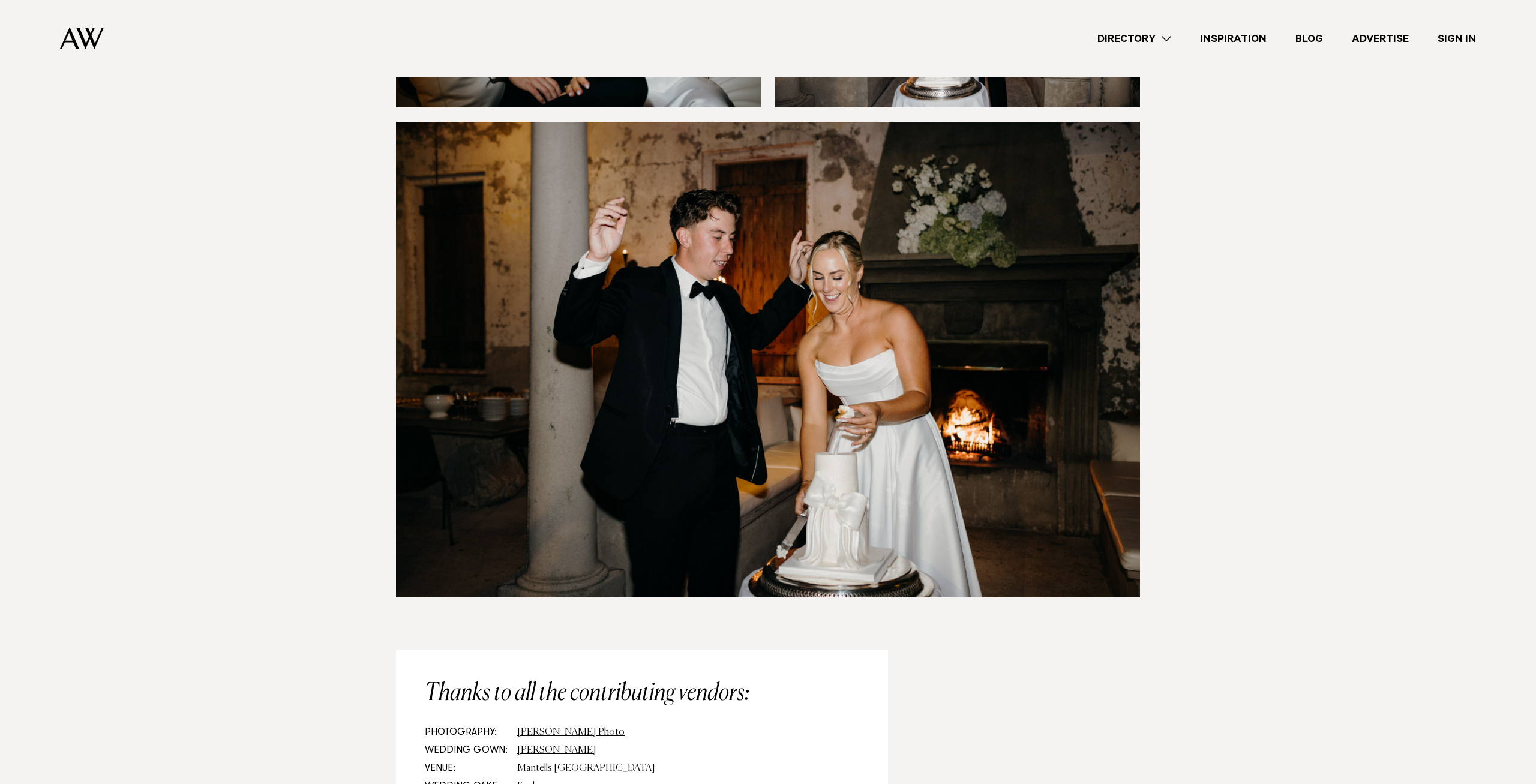
scroll to position [12300, 0]
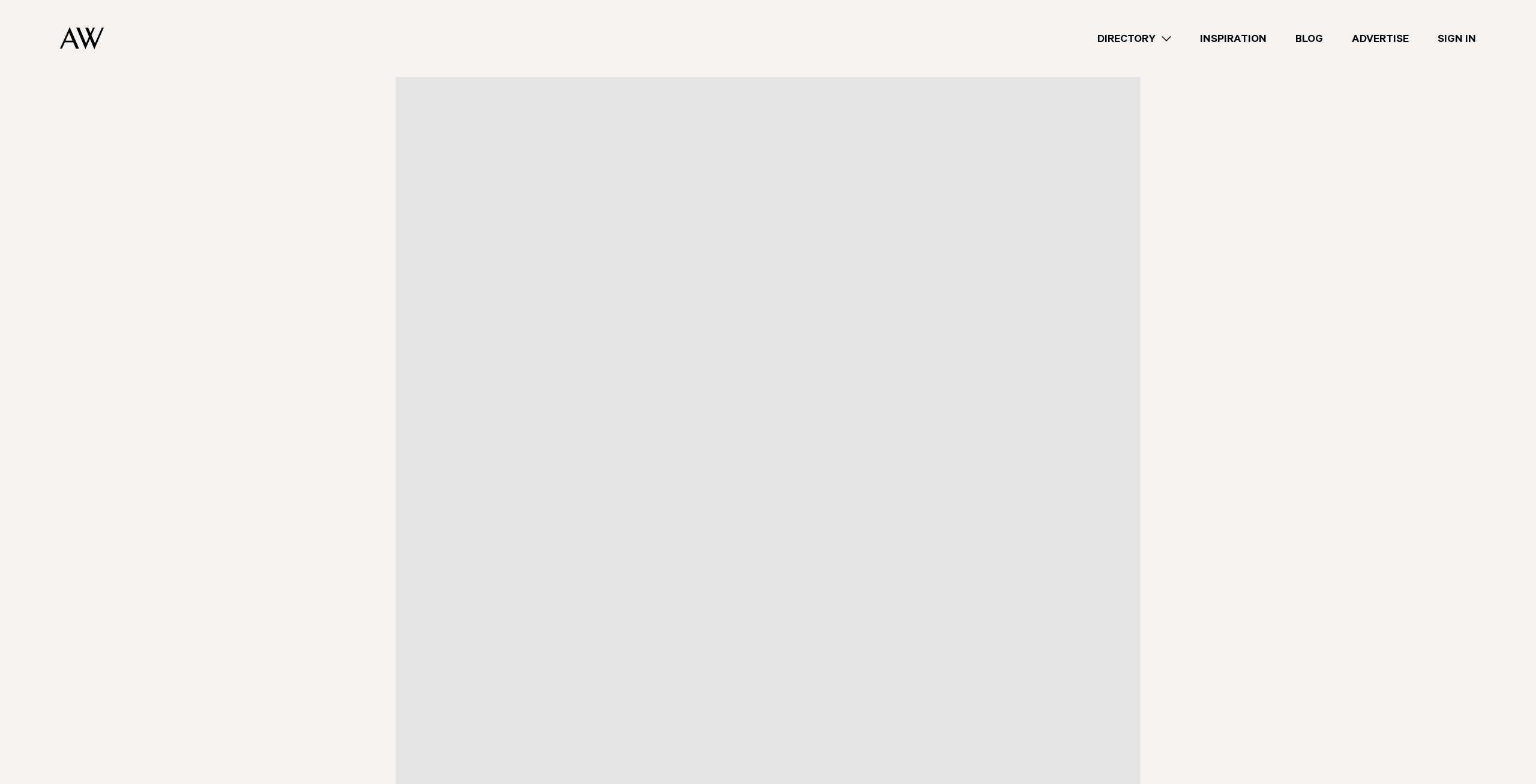
scroll to position [4547, 0]
